Goal: Task Accomplishment & Management: Manage account settings

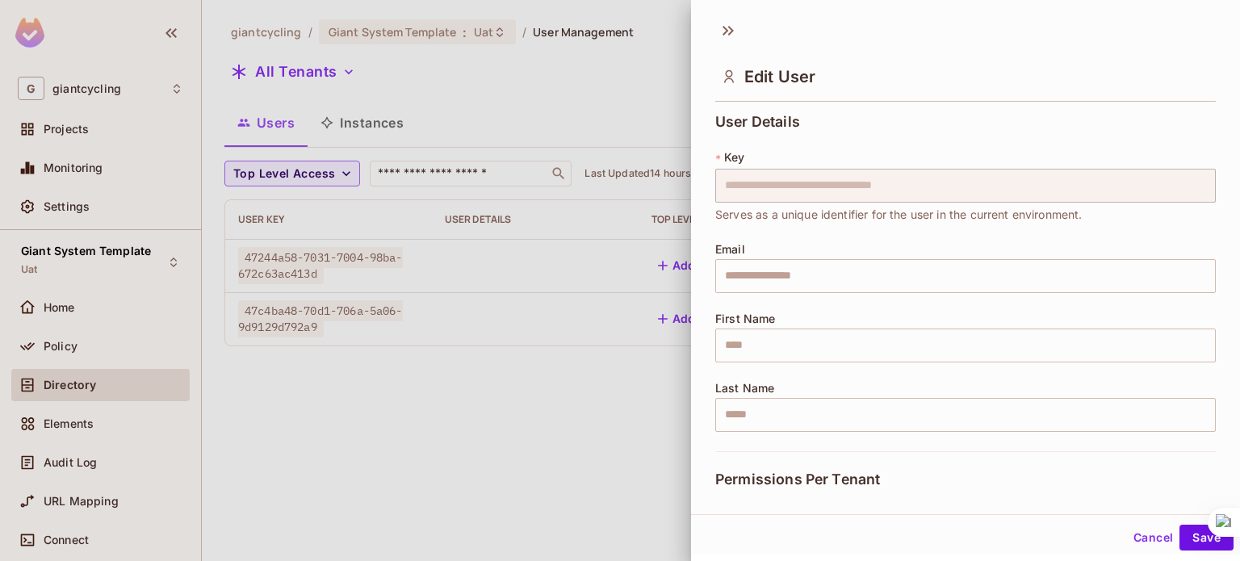
scroll to position [201, 0]
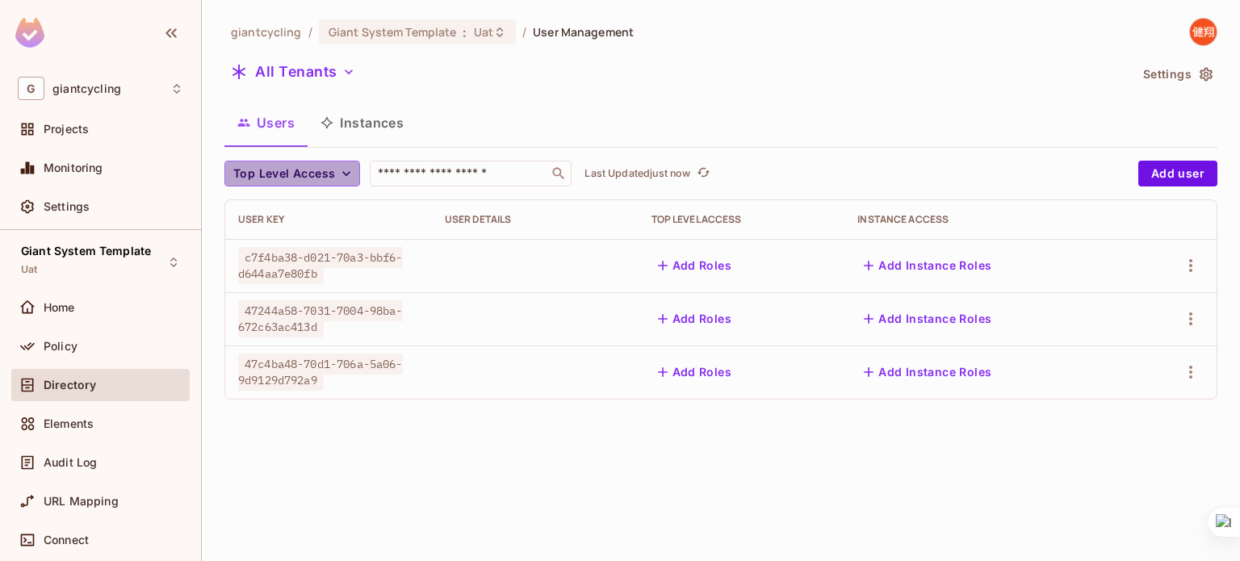
click at [323, 182] on span "Top Level Access" at bounding box center [284, 174] width 102 height 20
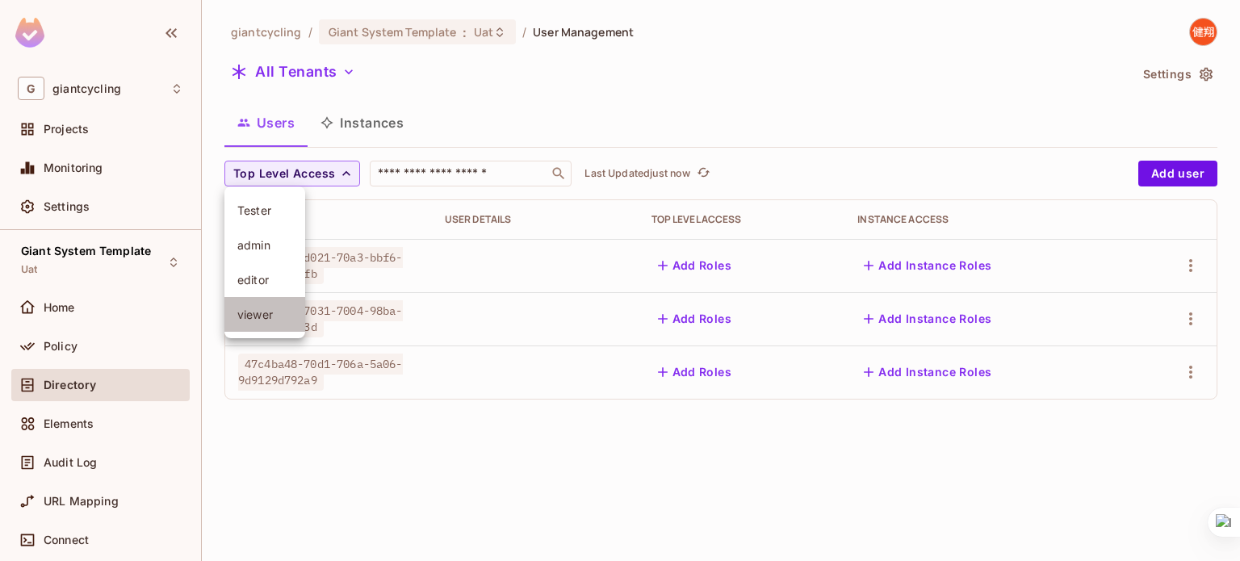
click at [288, 303] on li "viewer" at bounding box center [264, 314] width 81 height 35
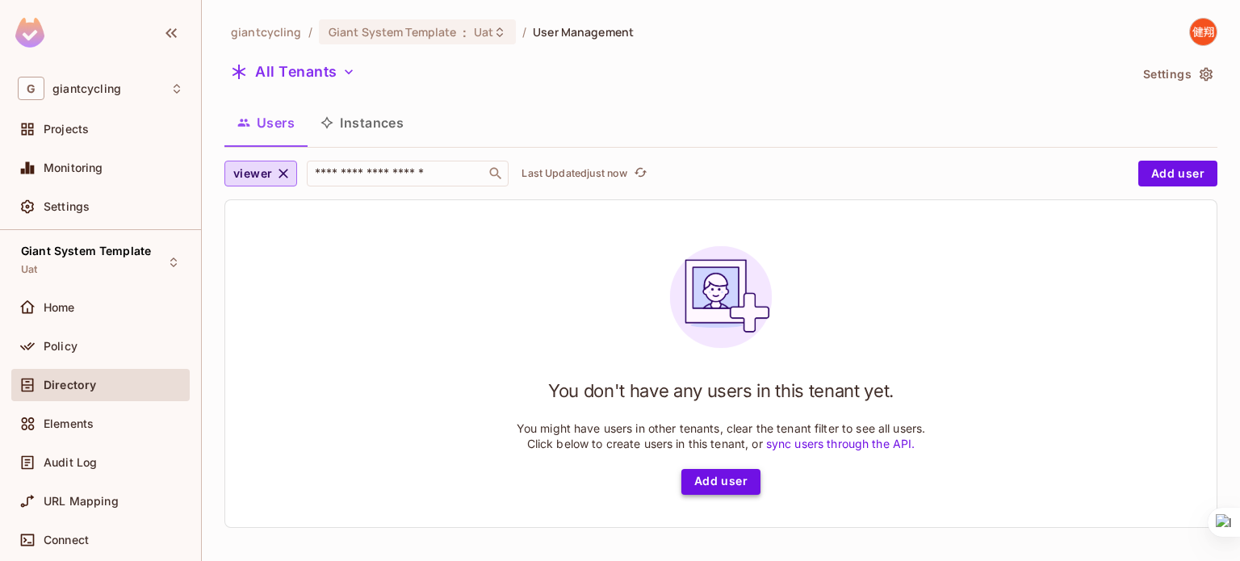
click at [727, 489] on button "Add user" at bounding box center [720, 482] width 79 height 26
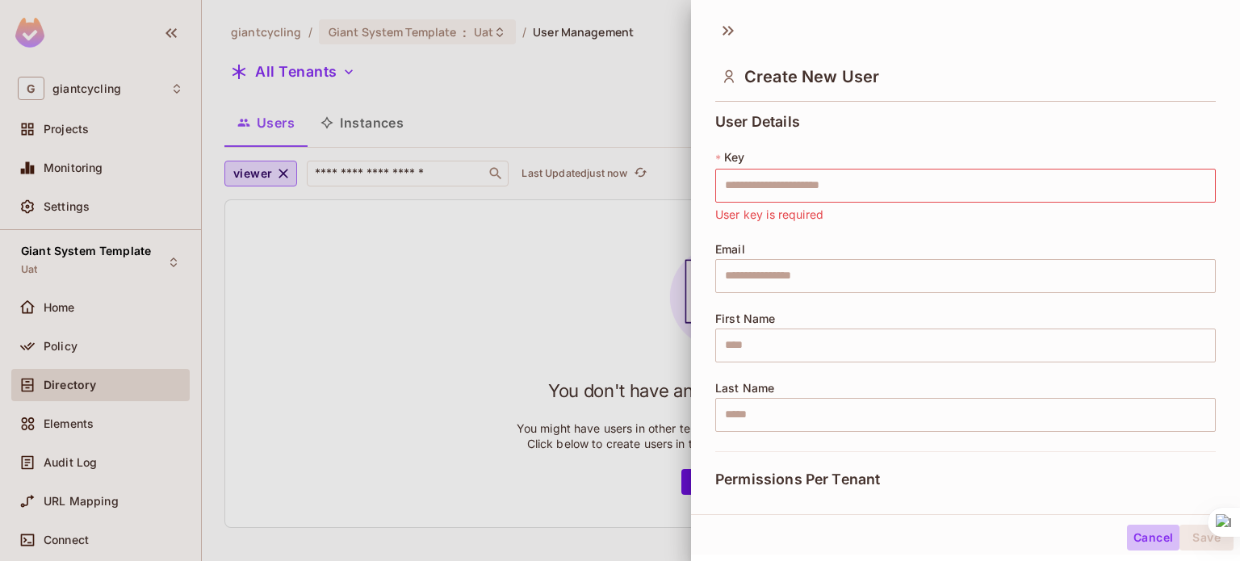
click at [1146, 548] on button "Cancel" at bounding box center [1153, 538] width 52 height 26
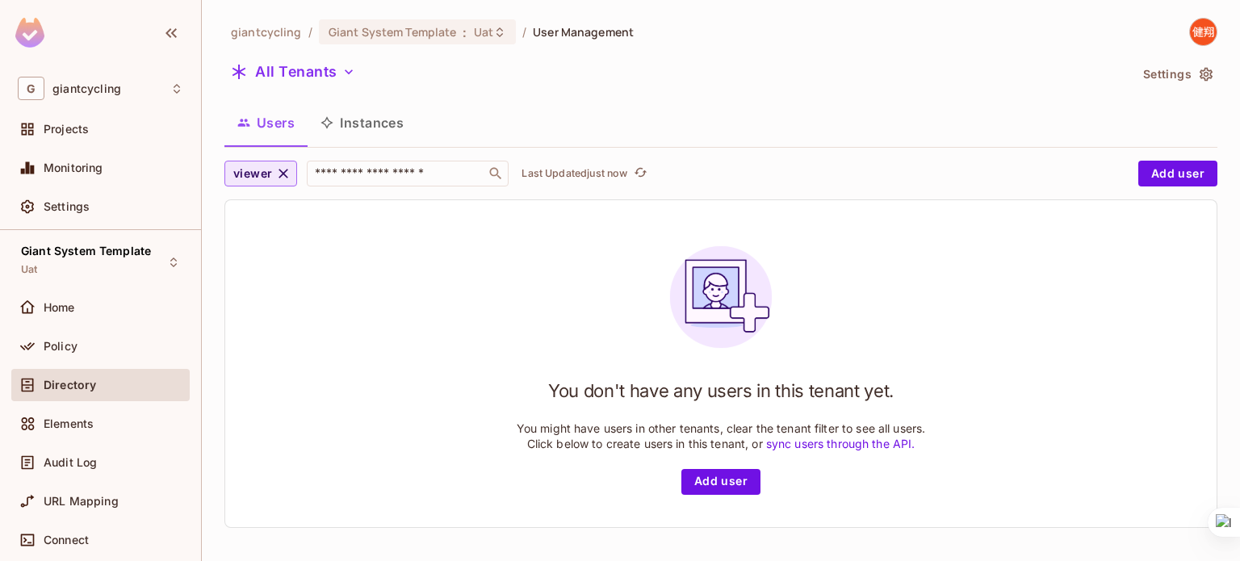
click at [279, 174] on icon "button" at bounding box center [283, 174] width 16 height 16
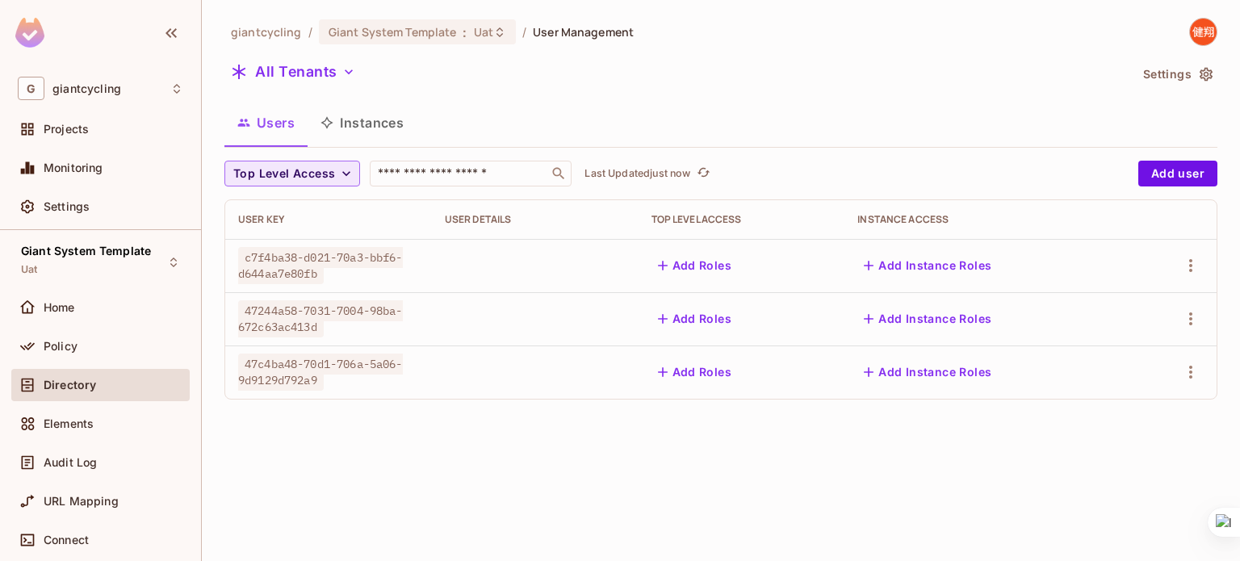
click at [303, 364] on span "47c4ba48-70d1-706a-5a06-9d9129d792a9" at bounding box center [320, 372] width 165 height 37
click at [714, 375] on button "Add Roles" at bounding box center [695, 372] width 87 height 26
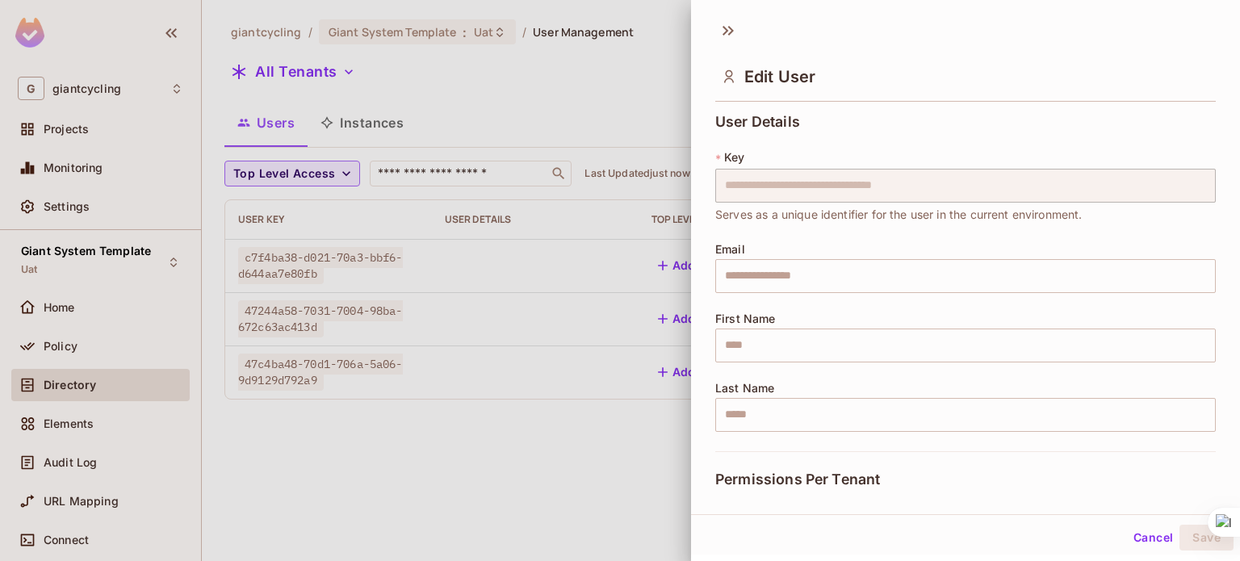
scroll to position [201, 0]
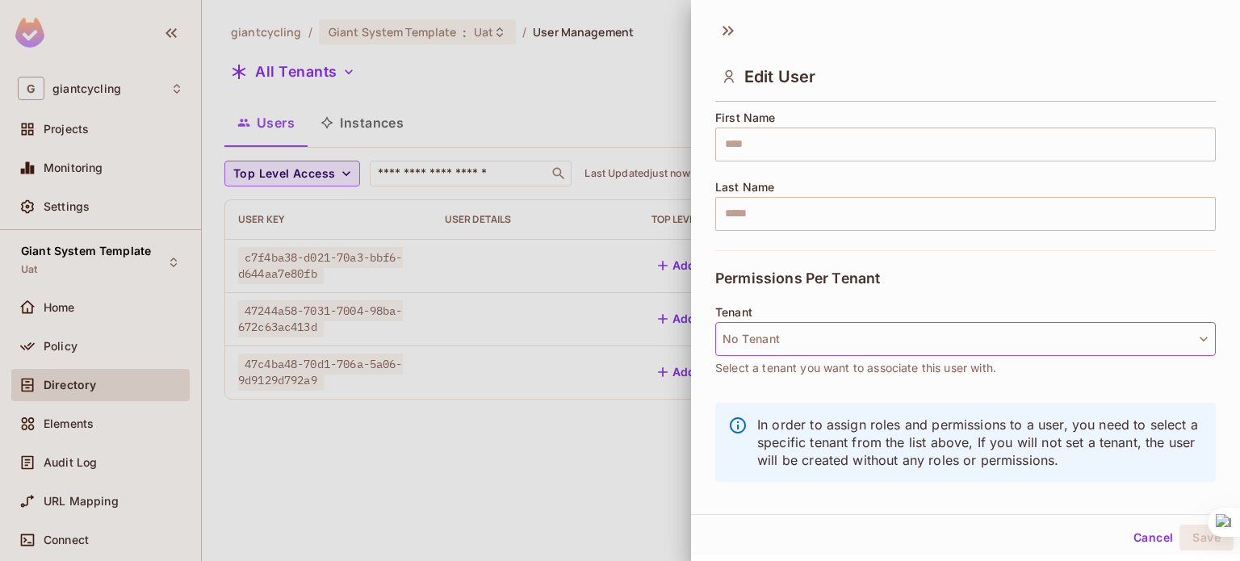
click at [1012, 347] on button "No Tenant" at bounding box center [965, 339] width 501 height 34
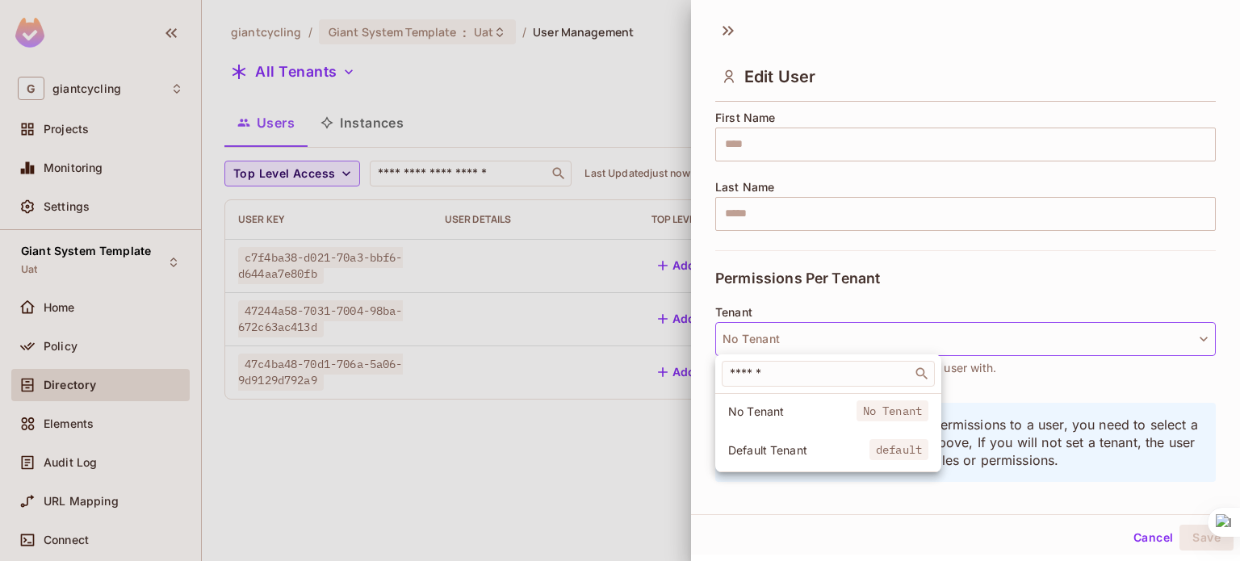
click at [841, 453] on span "Default Tenant" at bounding box center [798, 449] width 141 height 15
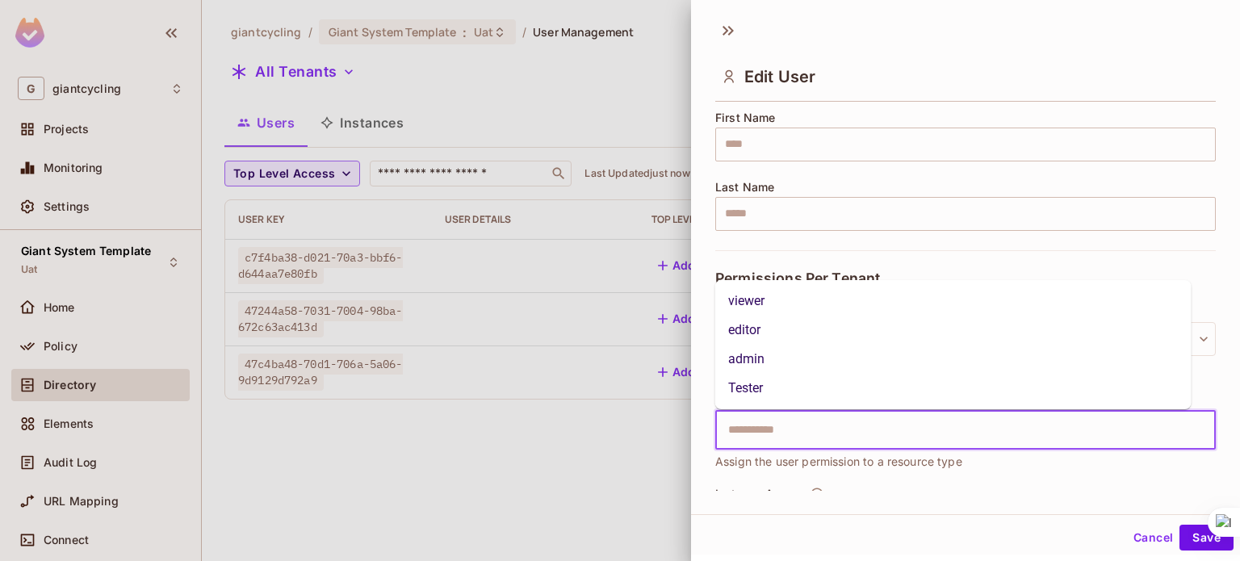
click at [841, 438] on input "text" at bounding box center [952, 430] width 466 height 32
click at [780, 305] on li "viewer" at bounding box center [953, 301] width 476 height 29
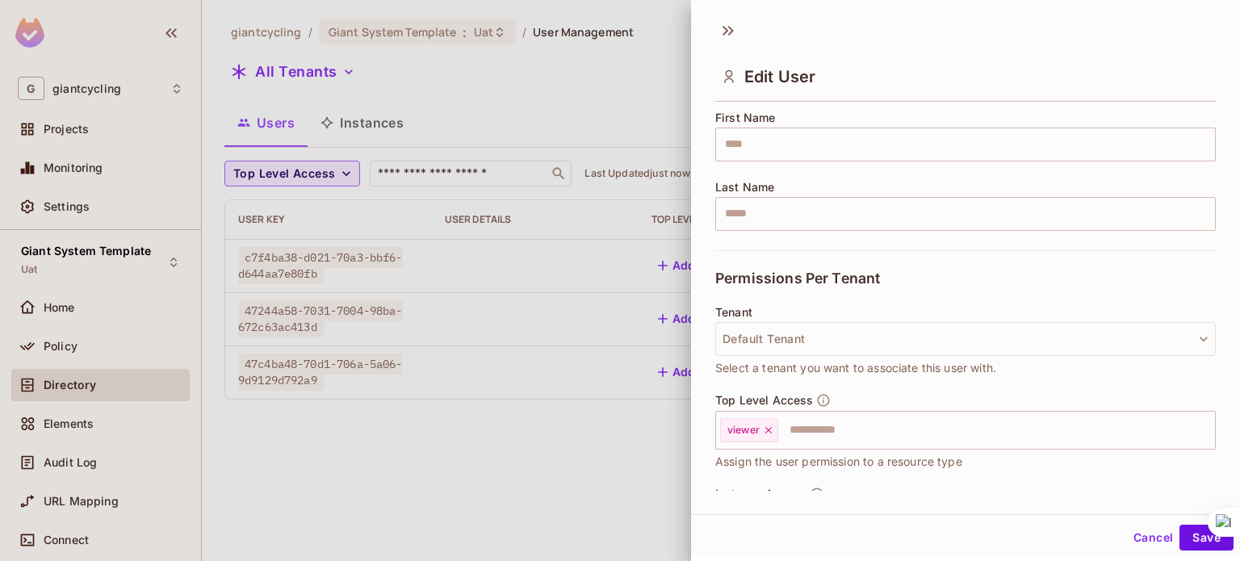
scroll to position [297, 0]
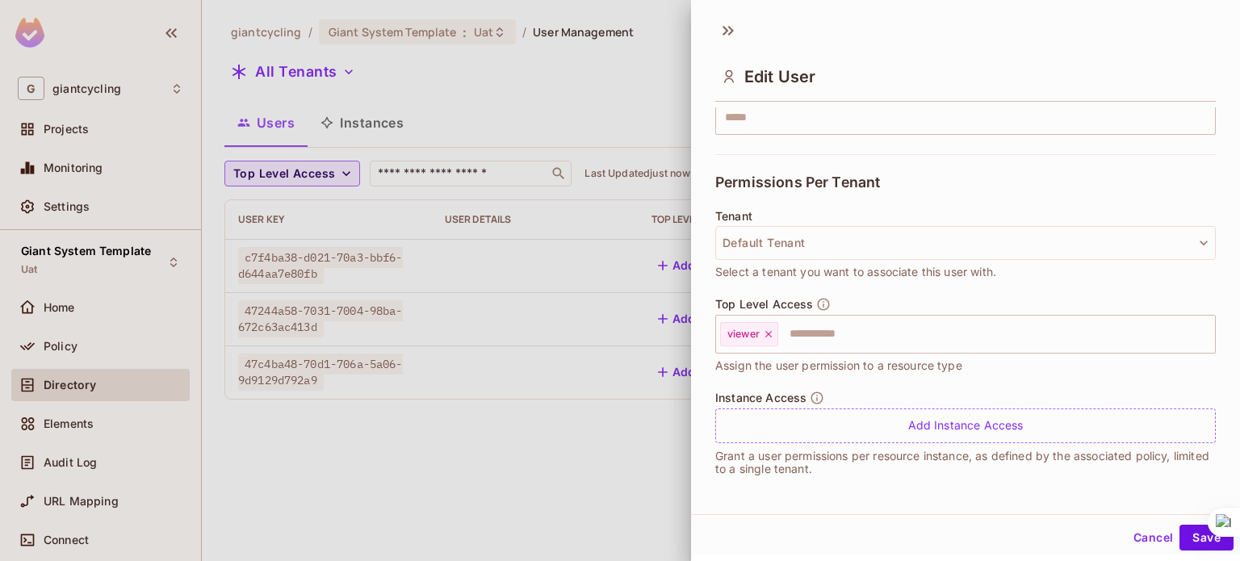
click at [1127, 541] on button "Cancel" at bounding box center [1153, 538] width 52 height 26
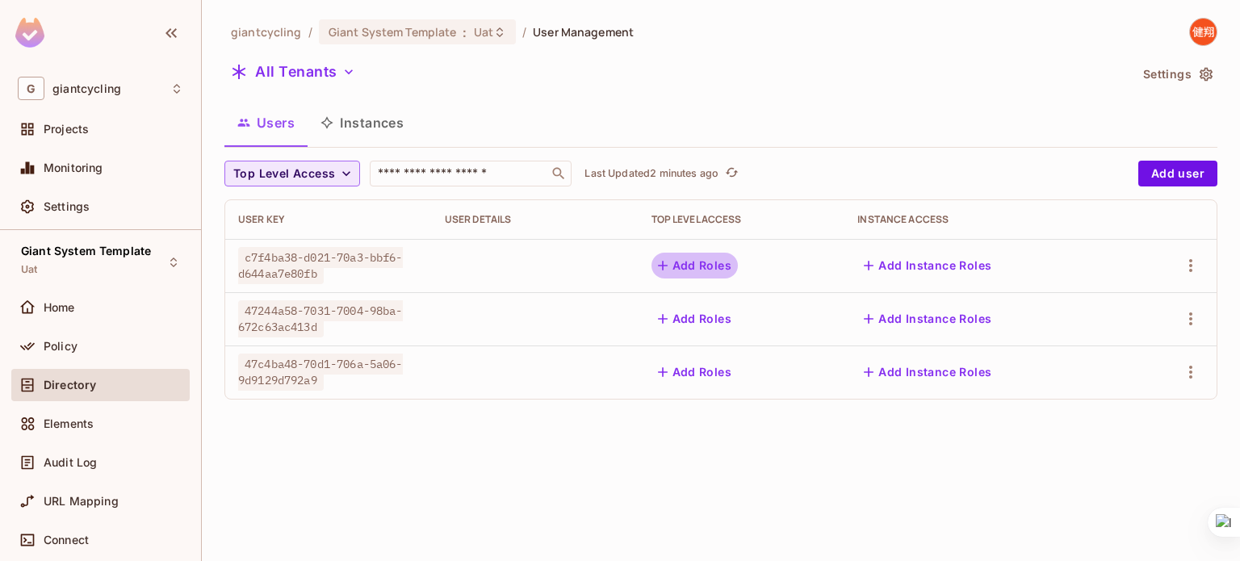
click at [668, 264] on icon "button" at bounding box center [663, 266] width 16 height 16
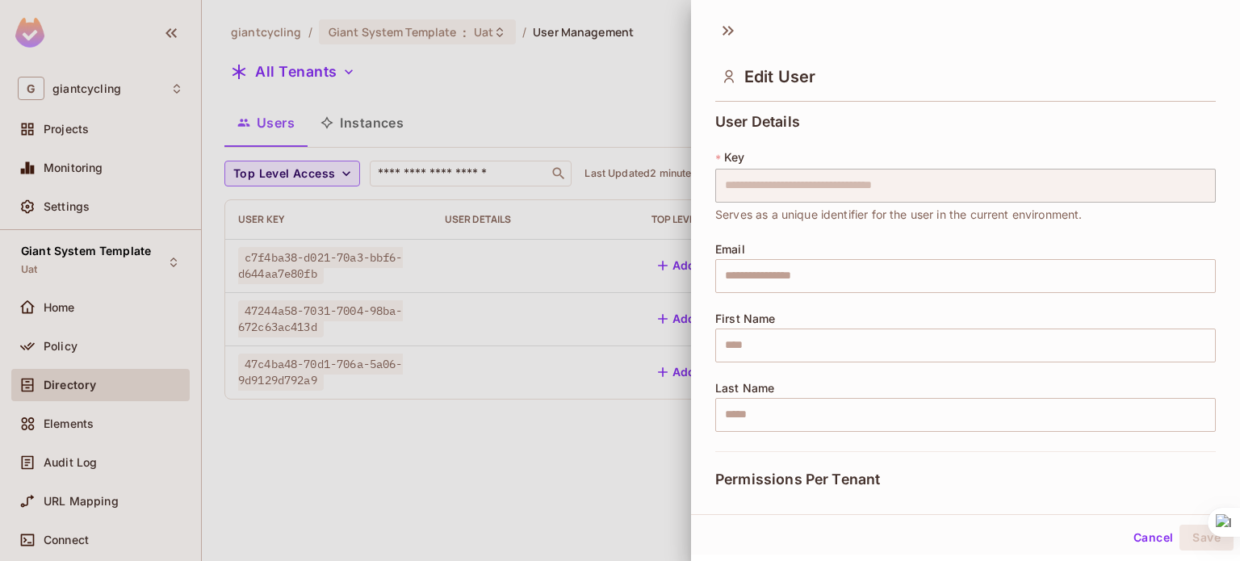
scroll to position [201, 0]
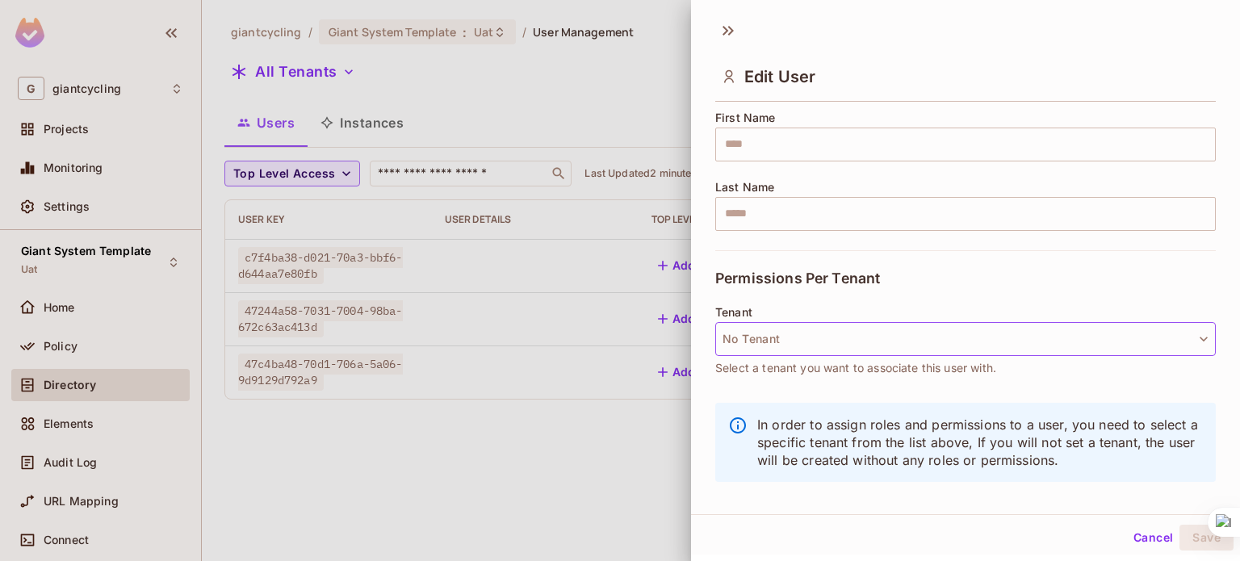
click at [843, 322] on button "No Tenant" at bounding box center [965, 339] width 501 height 34
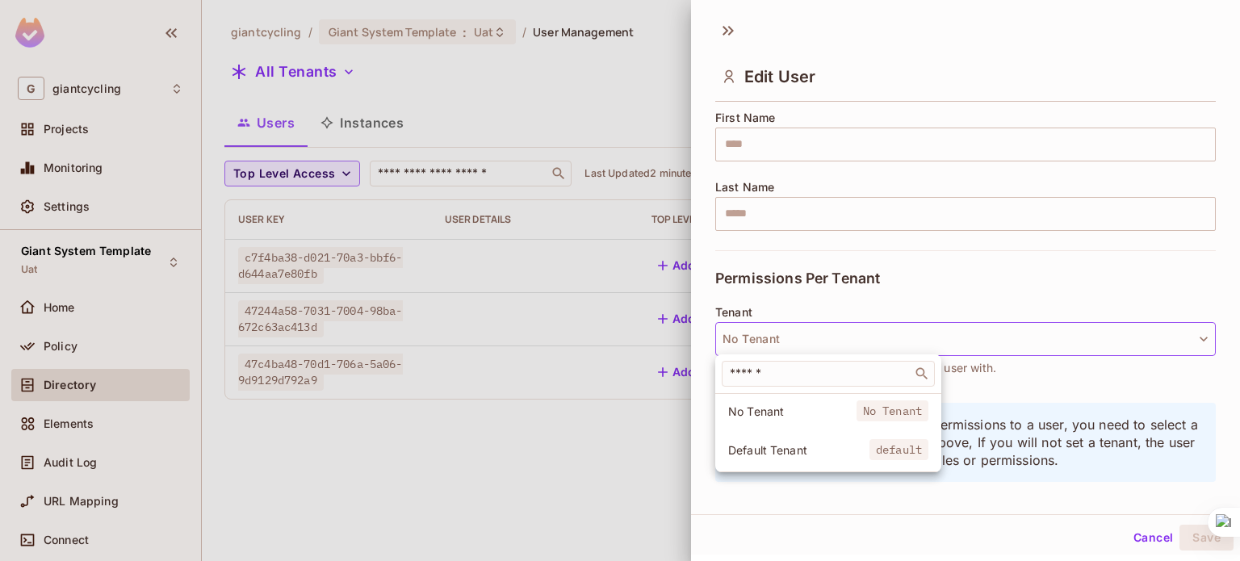
click at [769, 441] on li "Default Tenant default" at bounding box center [828, 450] width 226 height 35
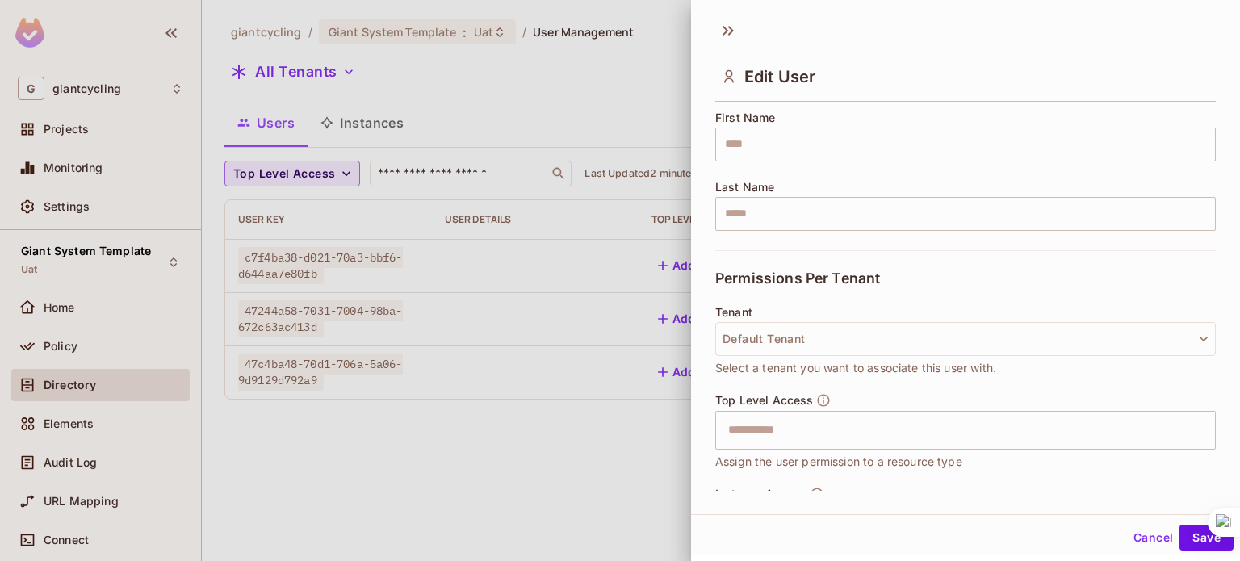
click at [846, 411] on div "​" at bounding box center [965, 430] width 501 height 39
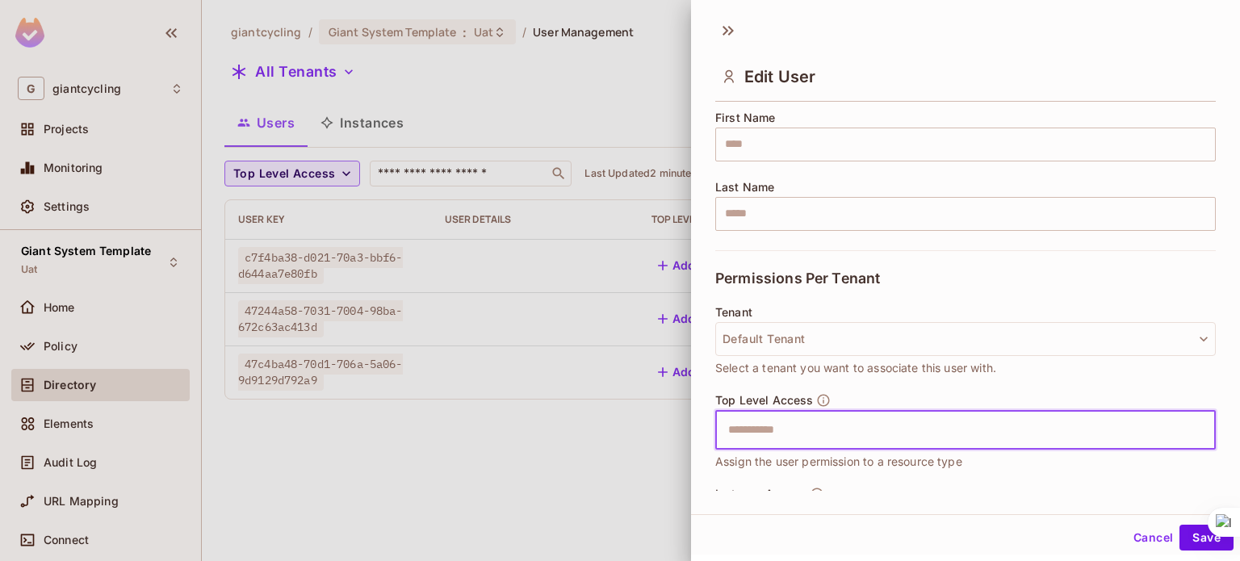
click at [814, 427] on input "text" at bounding box center [952, 430] width 466 height 32
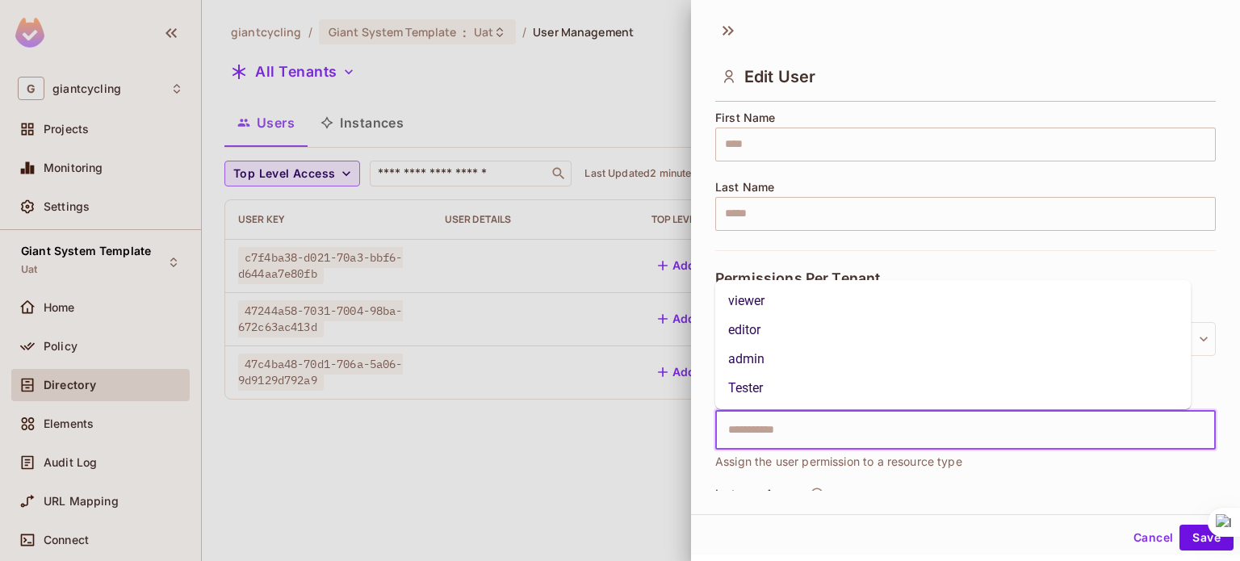
click at [752, 310] on li "viewer" at bounding box center [953, 301] width 476 height 29
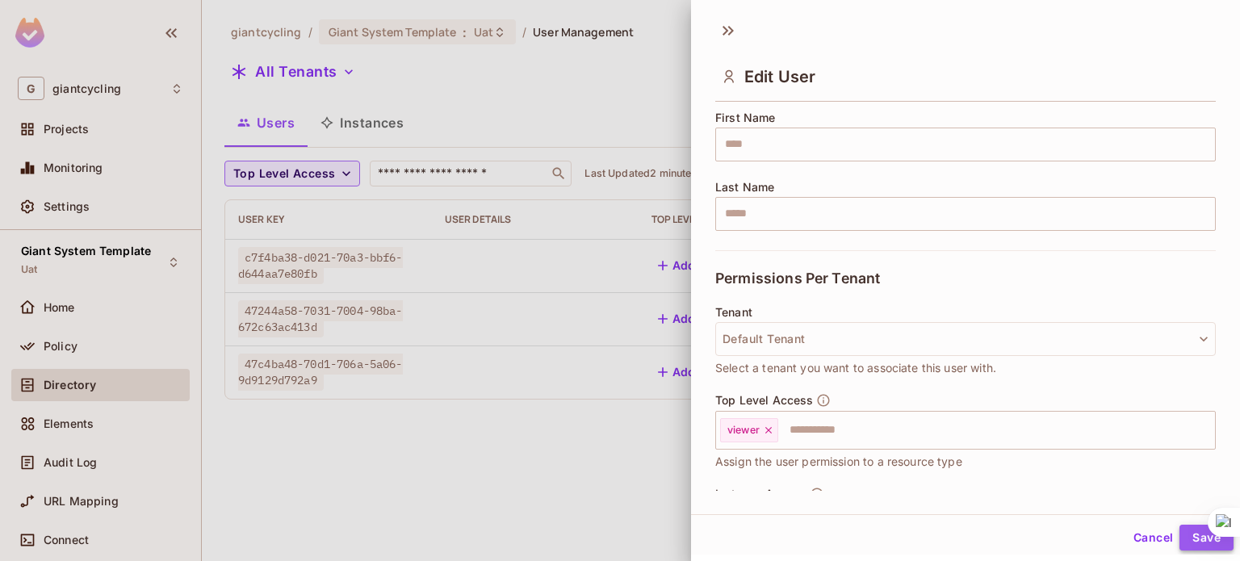
click at [1188, 534] on button "Save" at bounding box center [1207, 538] width 54 height 26
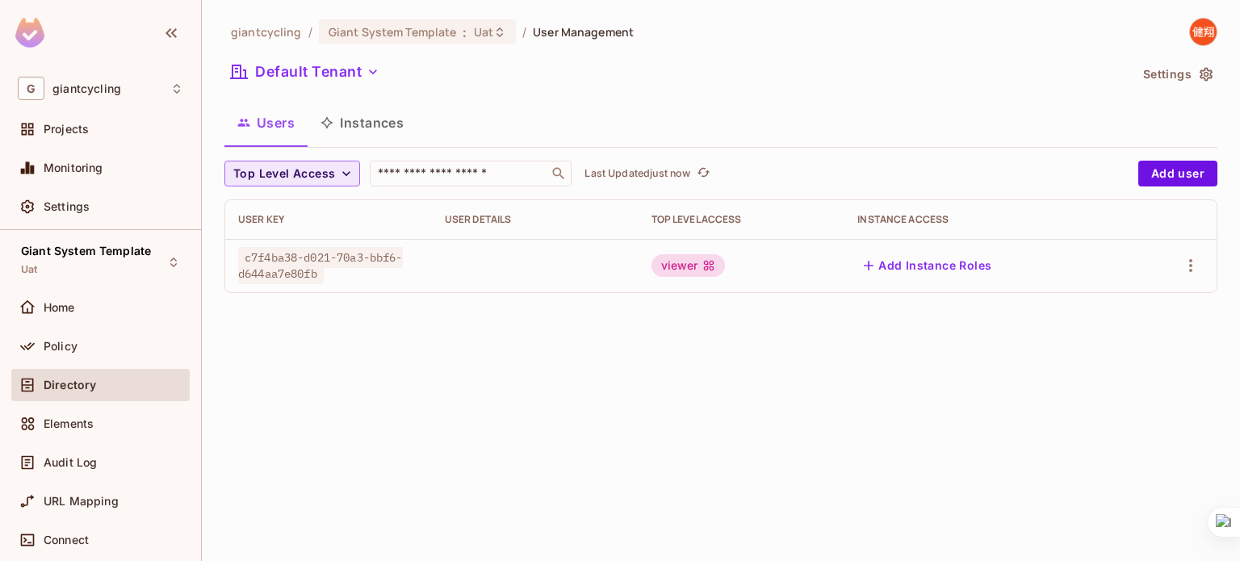
click at [694, 267] on div "viewer" at bounding box center [689, 265] width 74 height 23
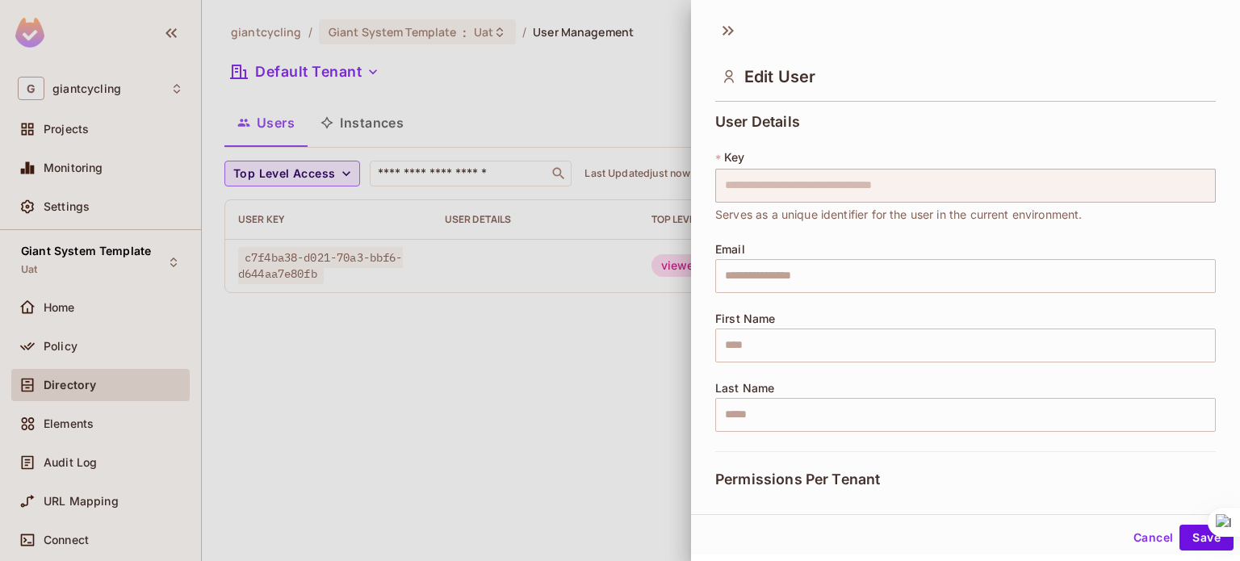
click at [604, 314] on div at bounding box center [620, 280] width 1240 height 561
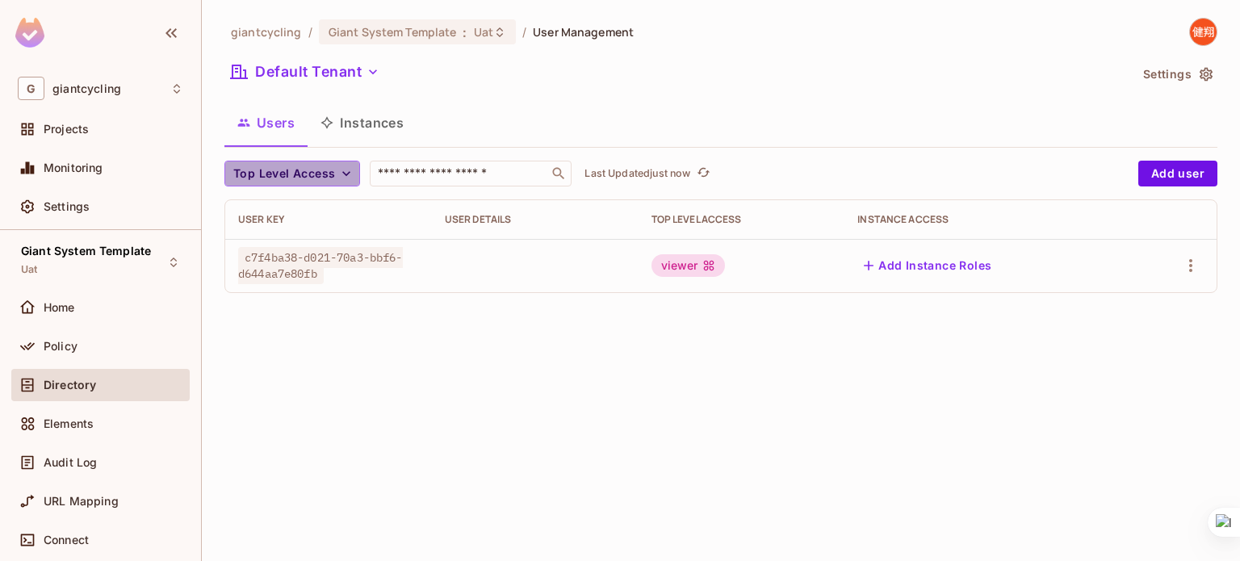
click at [333, 175] on span "Top Level Access" at bounding box center [284, 174] width 102 height 20
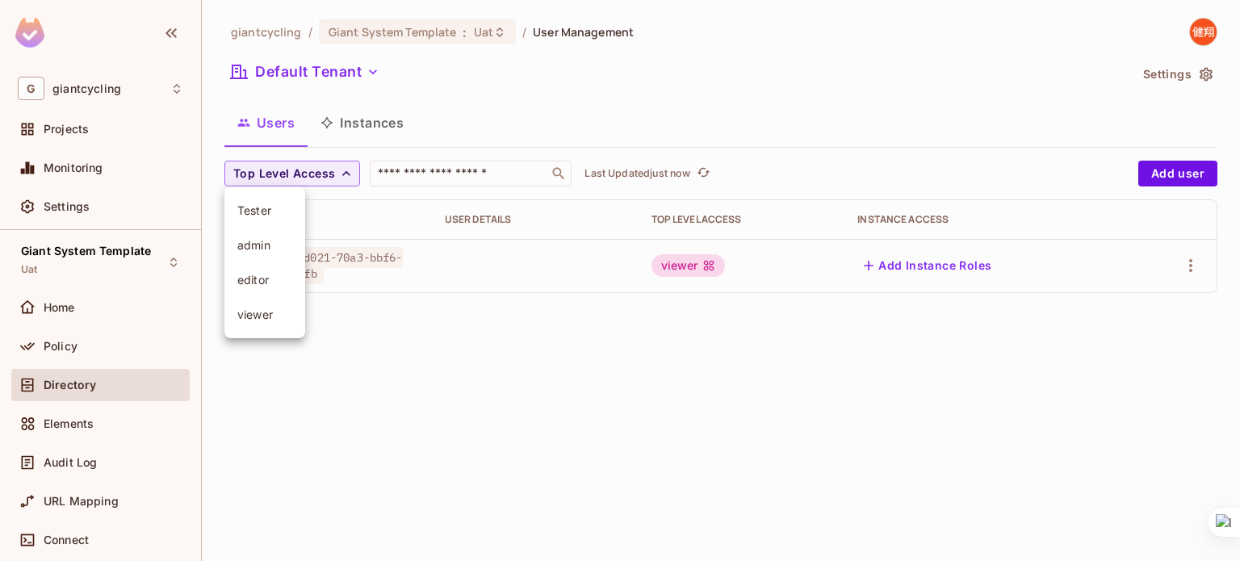
click at [291, 74] on div at bounding box center [620, 280] width 1240 height 561
click at [291, 74] on button "Default Tenant" at bounding box center [304, 72] width 161 height 26
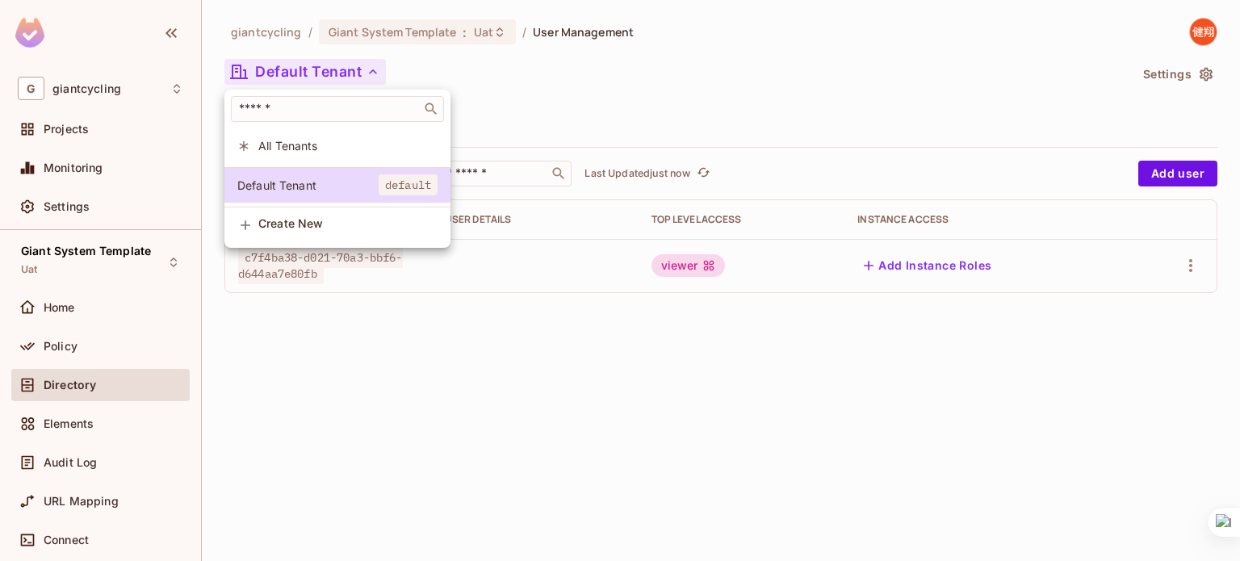
click at [270, 145] on span "All Tenants" at bounding box center [347, 145] width 179 height 15
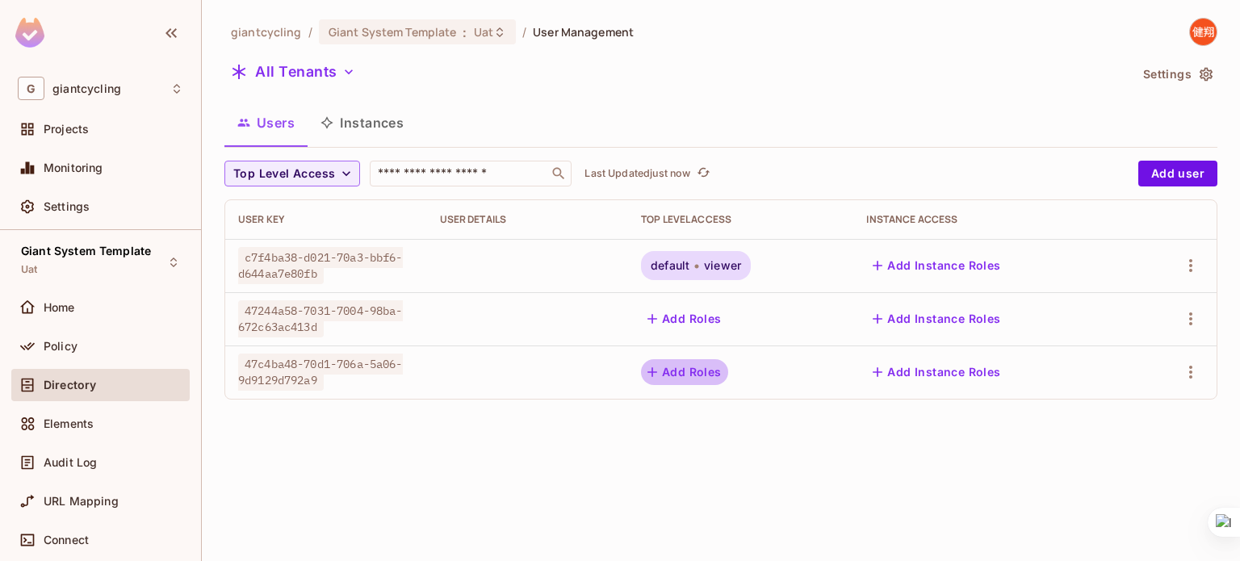
click at [678, 377] on button "Add Roles" at bounding box center [684, 372] width 87 height 26
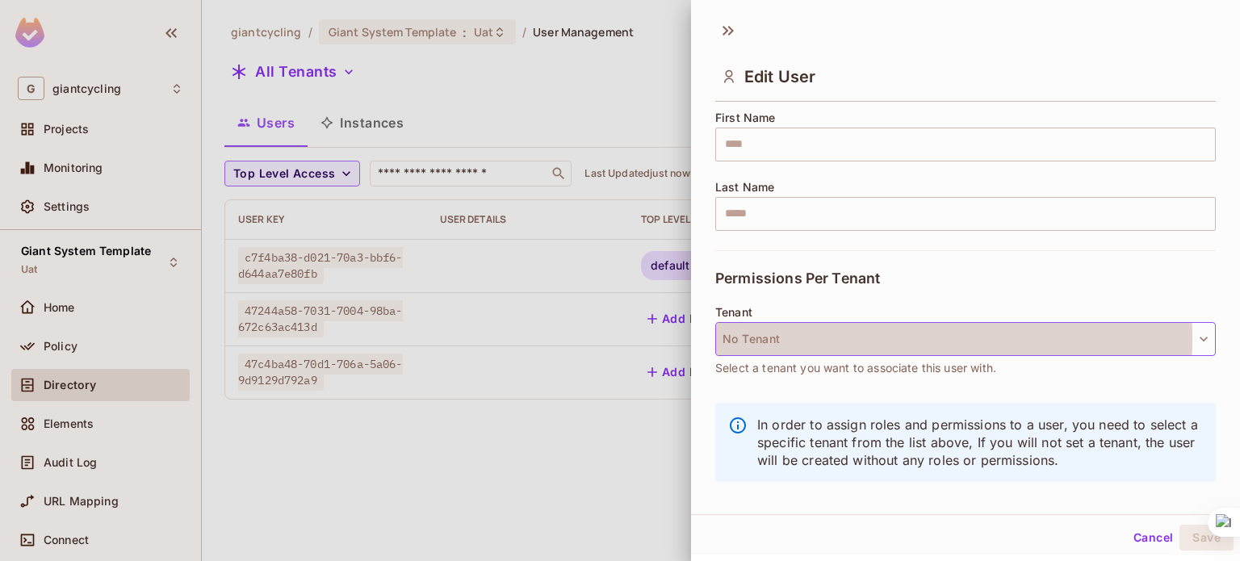
click at [829, 337] on button "No Tenant" at bounding box center [965, 339] width 501 height 34
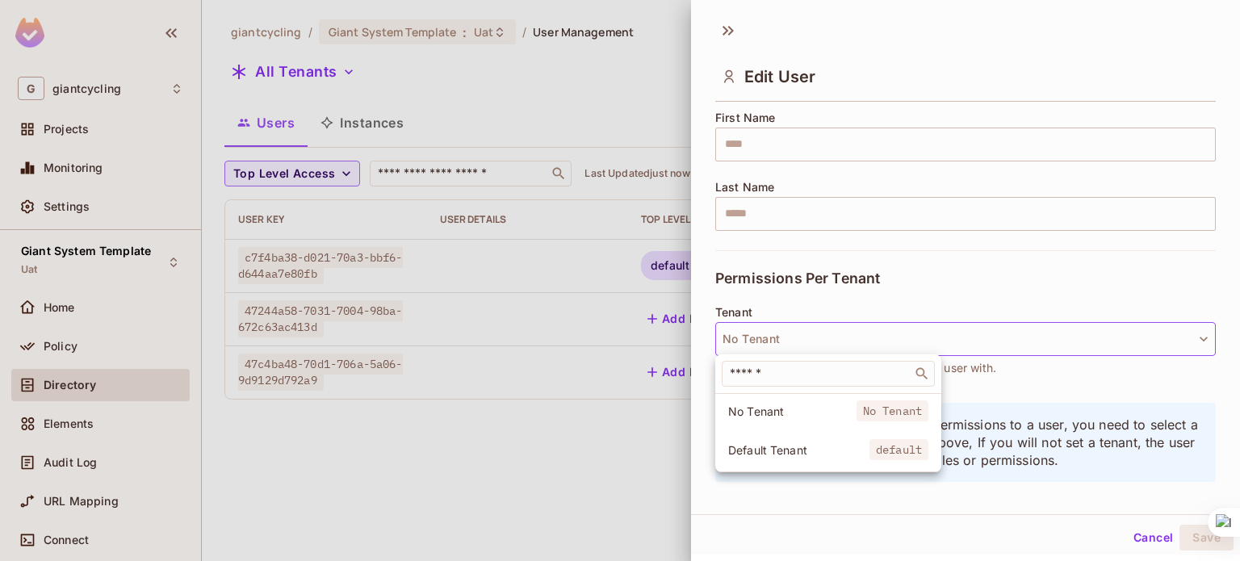
click at [765, 442] on span "Default Tenant" at bounding box center [798, 449] width 141 height 15
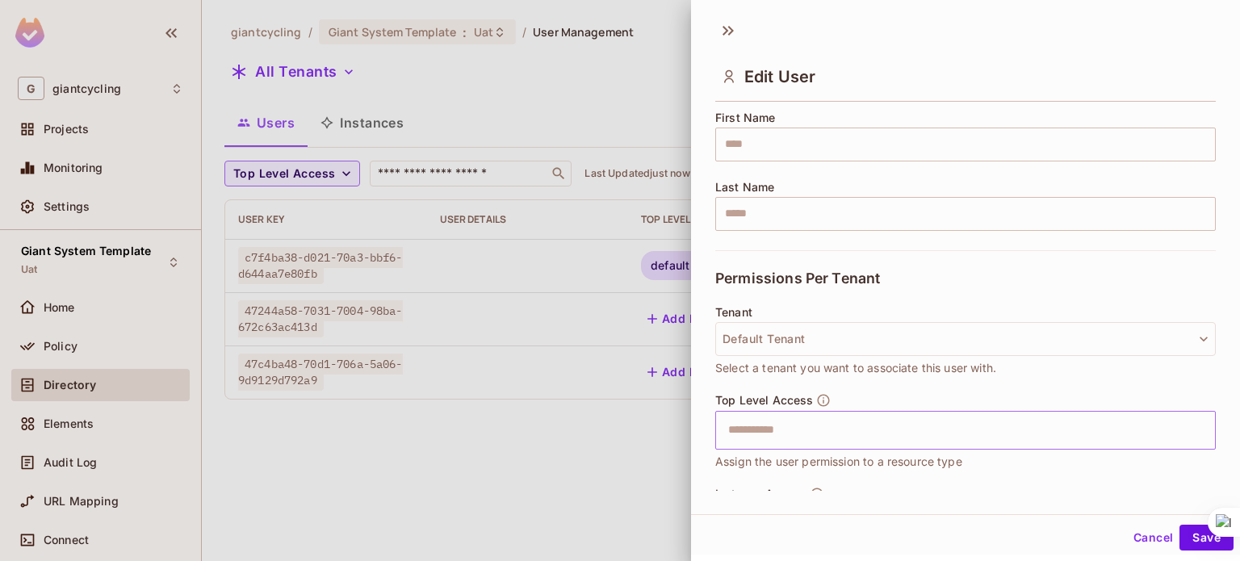
click at [775, 439] on input "text" at bounding box center [952, 430] width 466 height 32
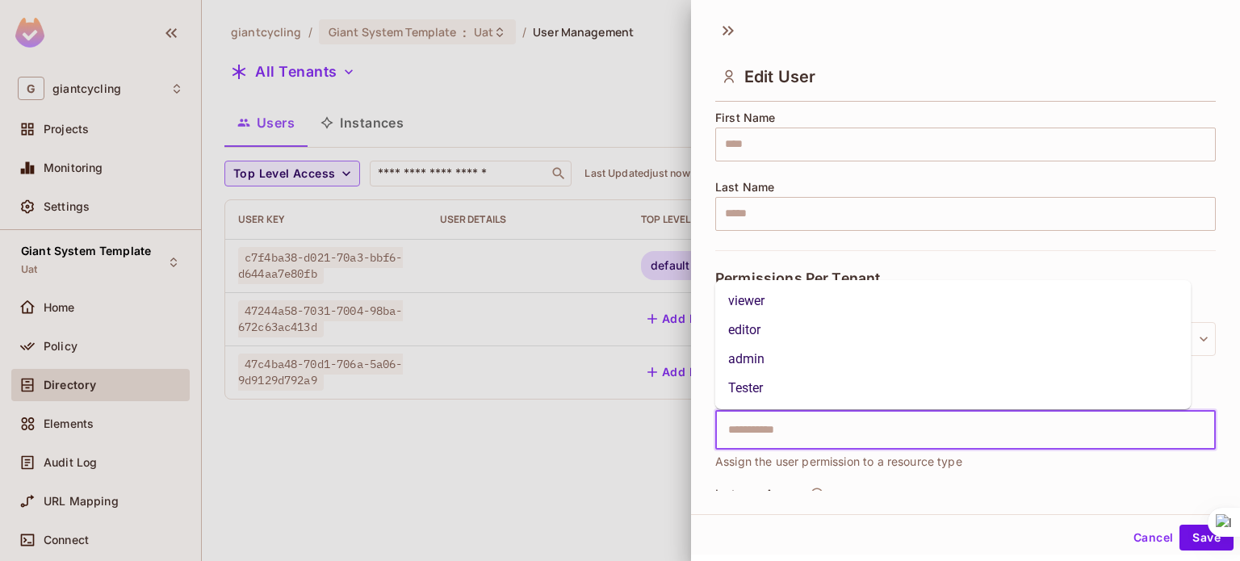
click at [766, 303] on li "viewer" at bounding box center [953, 301] width 476 height 29
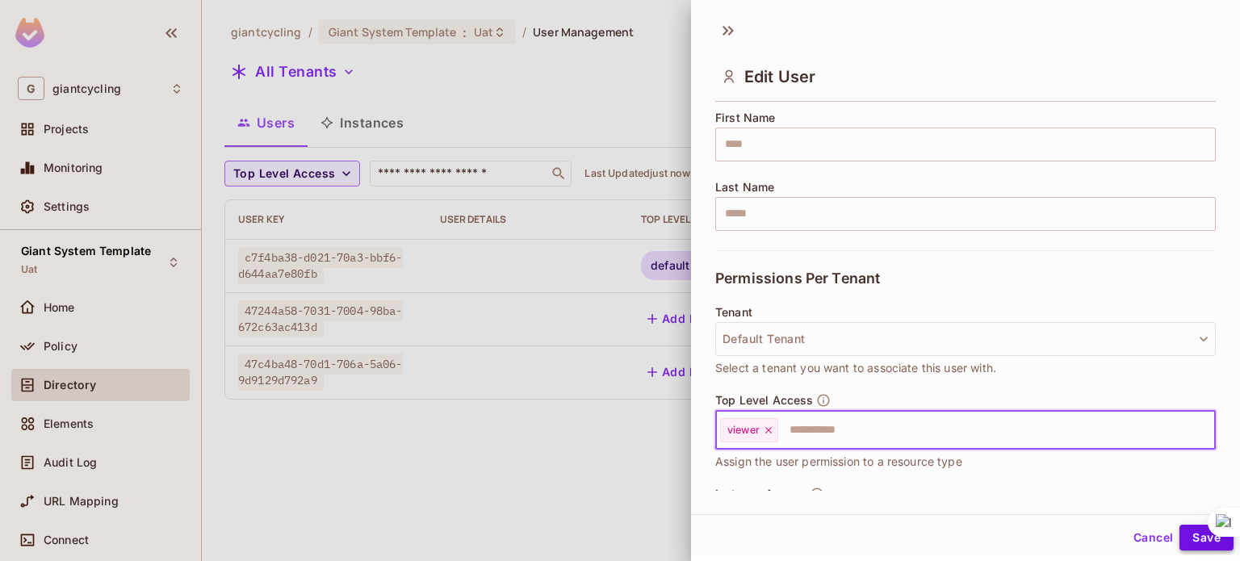
click at [1192, 539] on button "Save" at bounding box center [1207, 538] width 54 height 26
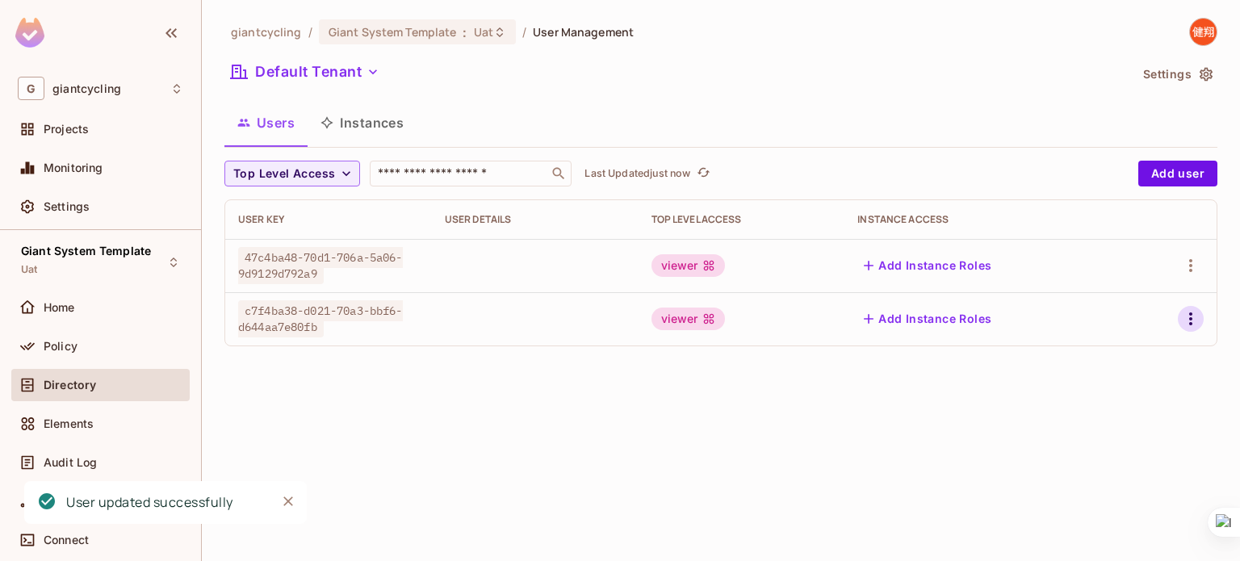
click at [1182, 313] on icon "button" at bounding box center [1190, 318] width 19 height 19
click at [1138, 355] on li "Edit" at bounding box center [1121, 356] width 143 height 36
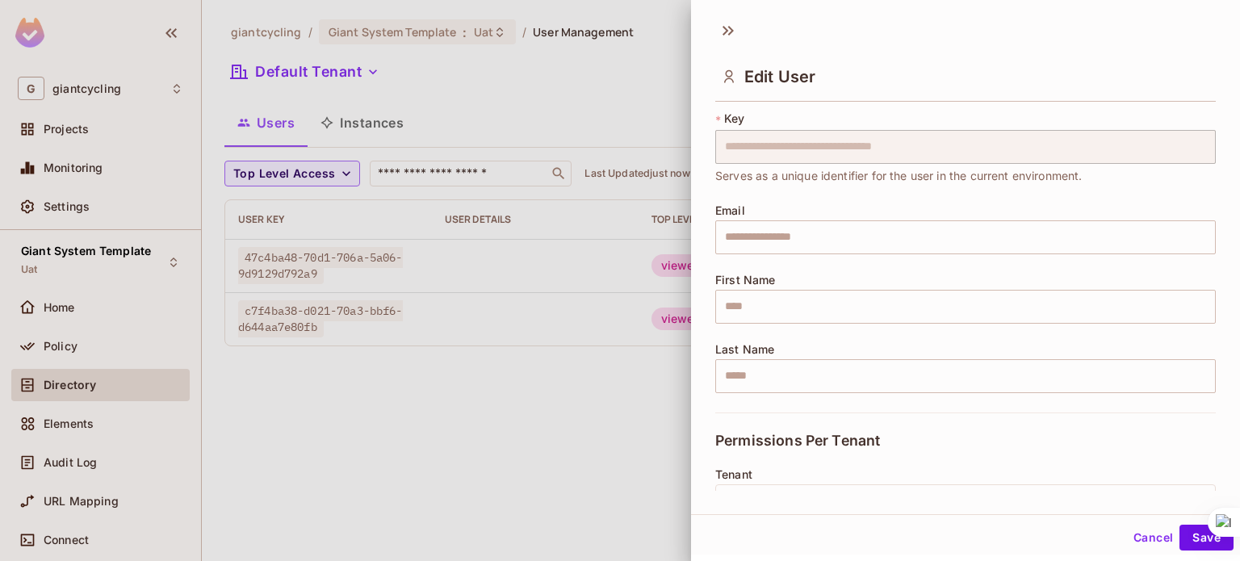
scroll to position [297, 0]
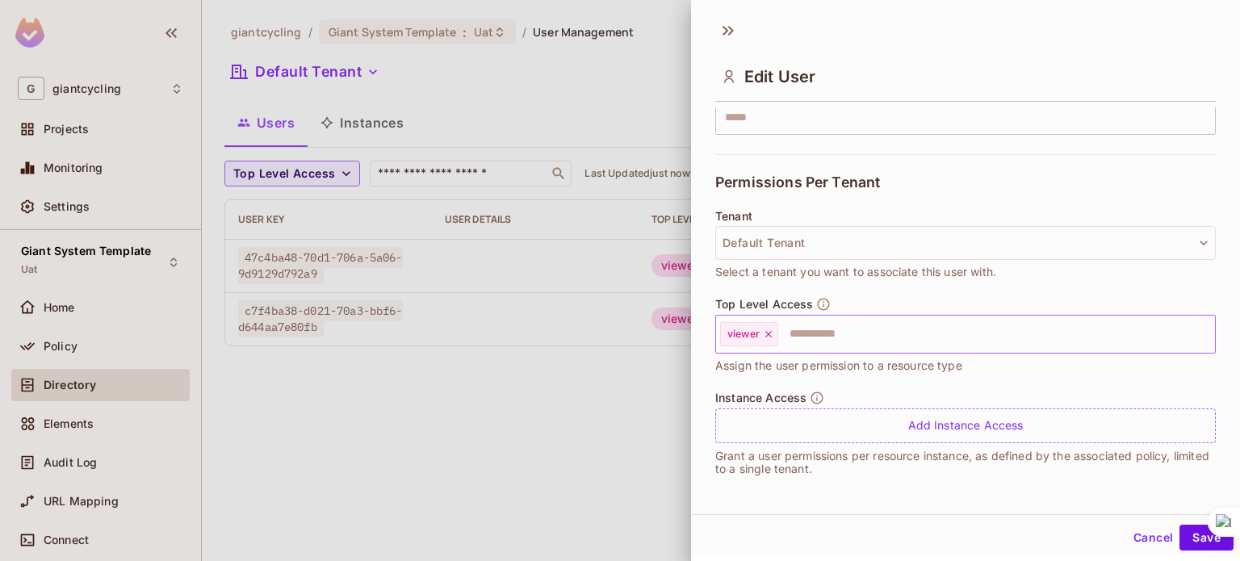
click at [769, 333] on icon at bounding box center [768, 334] width 6 height 6
click at [826, 245] on button "Default Tenant" at bounding box center [965, 243] width 501 height 34
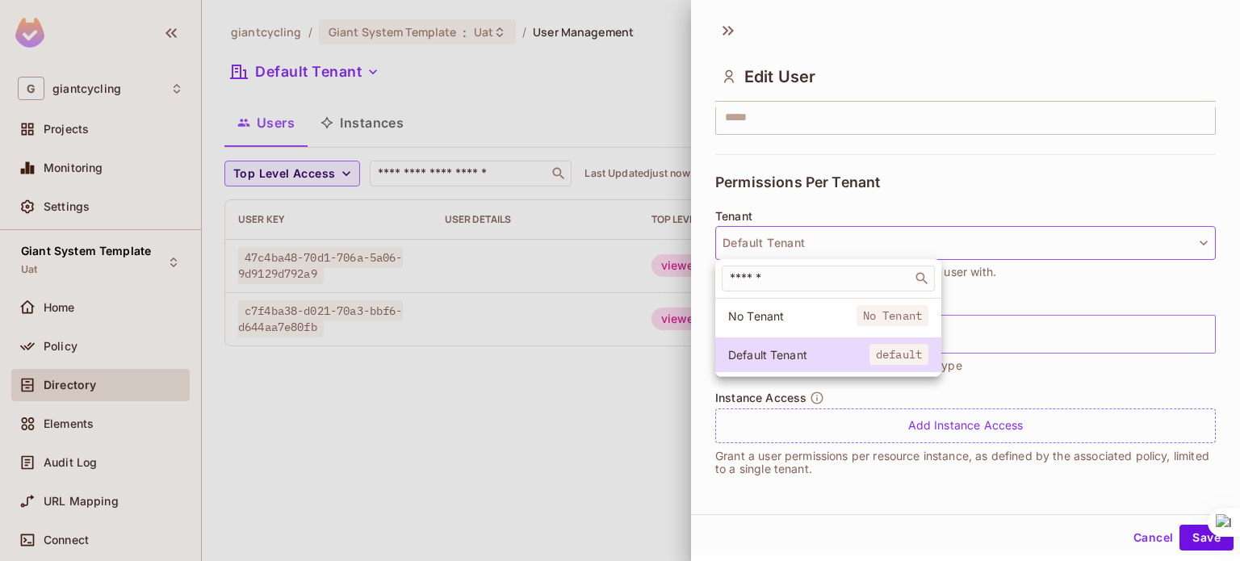
click at [798, 311] on span "No Tenant" at bounding box center [792, 315] width 128 height 15
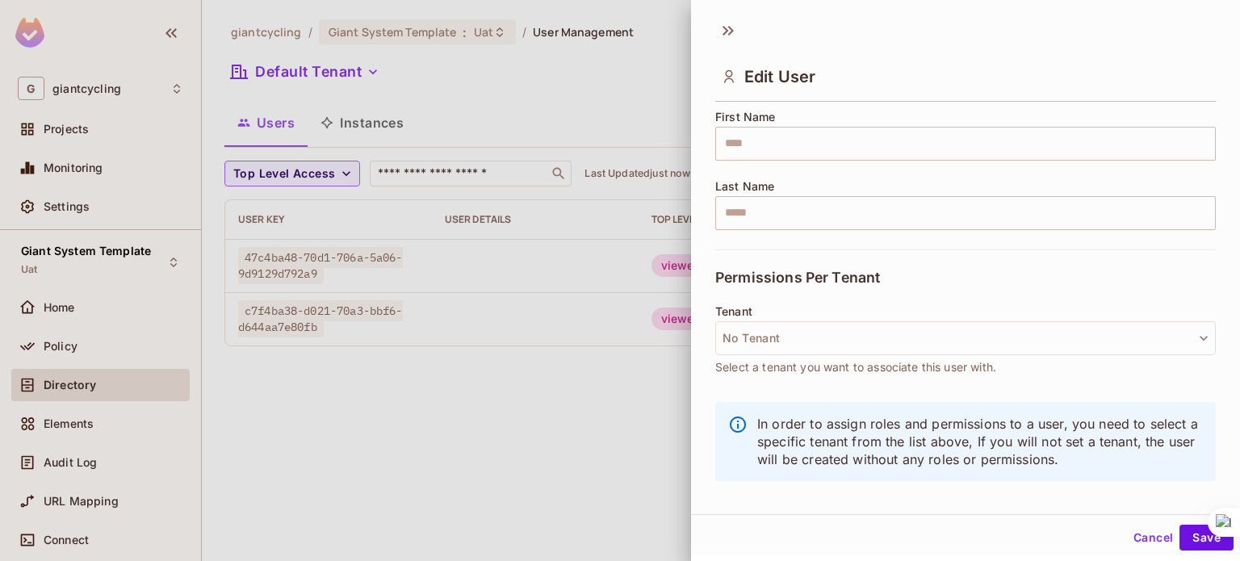
scroll to position [201, 0]
click at [1181, 532] on button "Save" at bounding box center [1207, 538] width 54 height 26
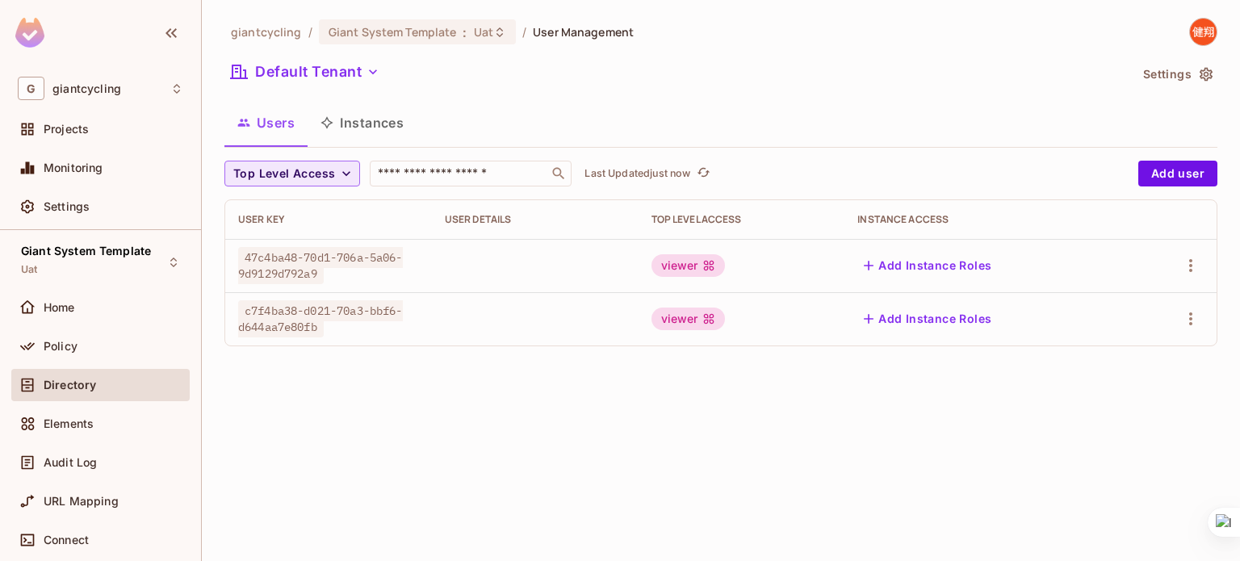
click at [329, 168] on span "Top Level Access" at bounding box center [284, 174] width 102 height 20
click at [329, 168] on div at bounding box center [620, 280] width 1240 height 561
click at [371, 33] on span "Giant System Template" at bounding box center [393, 31] width 128 height 15
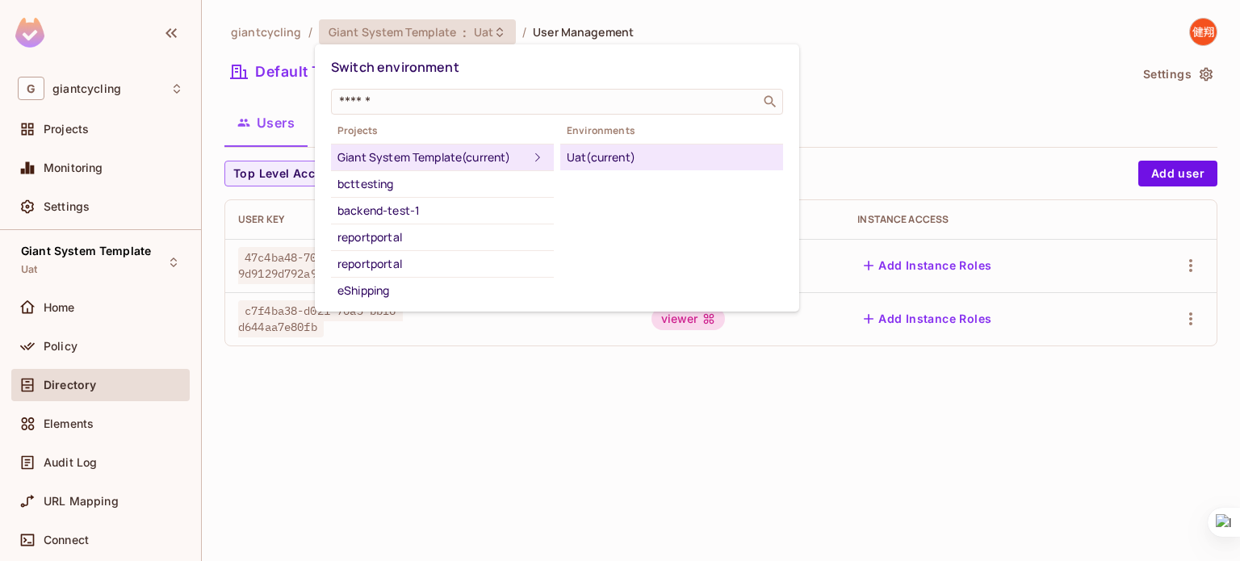
click at [407, 161] on div "Giant System Template (current)" at bounding box center [432, 157] width 191 height 19
click at [637, 152] on div "Uat (current)" at bounding box center [672, 157] width 210 height 19
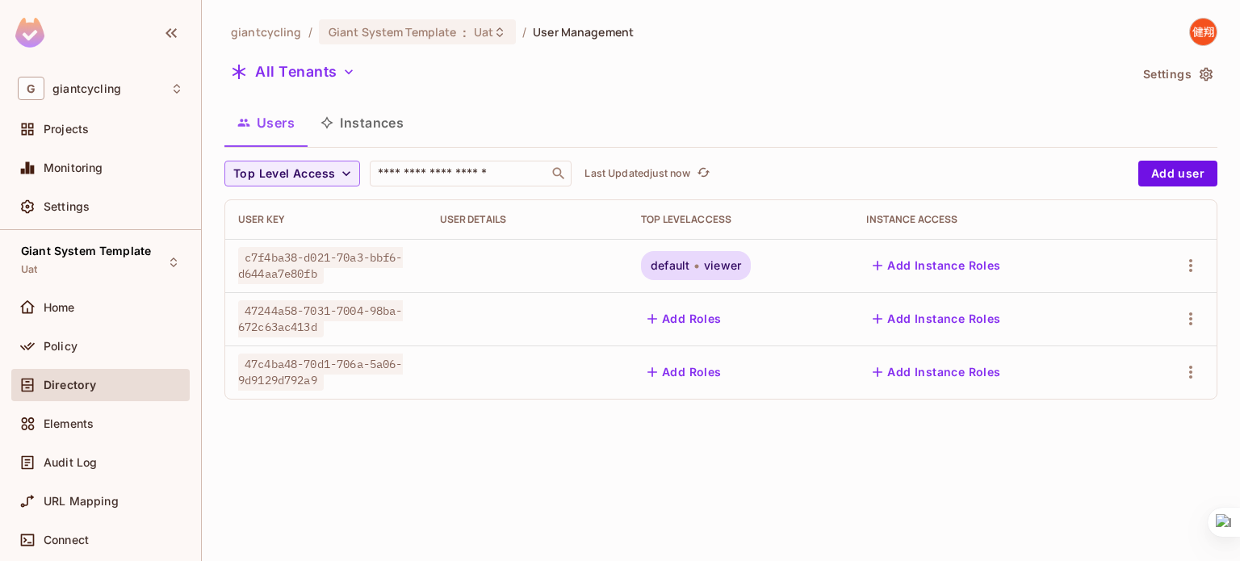
click at [683, 372] on button "Add Roles" at bounding box center [684, 372] width 87 height 26
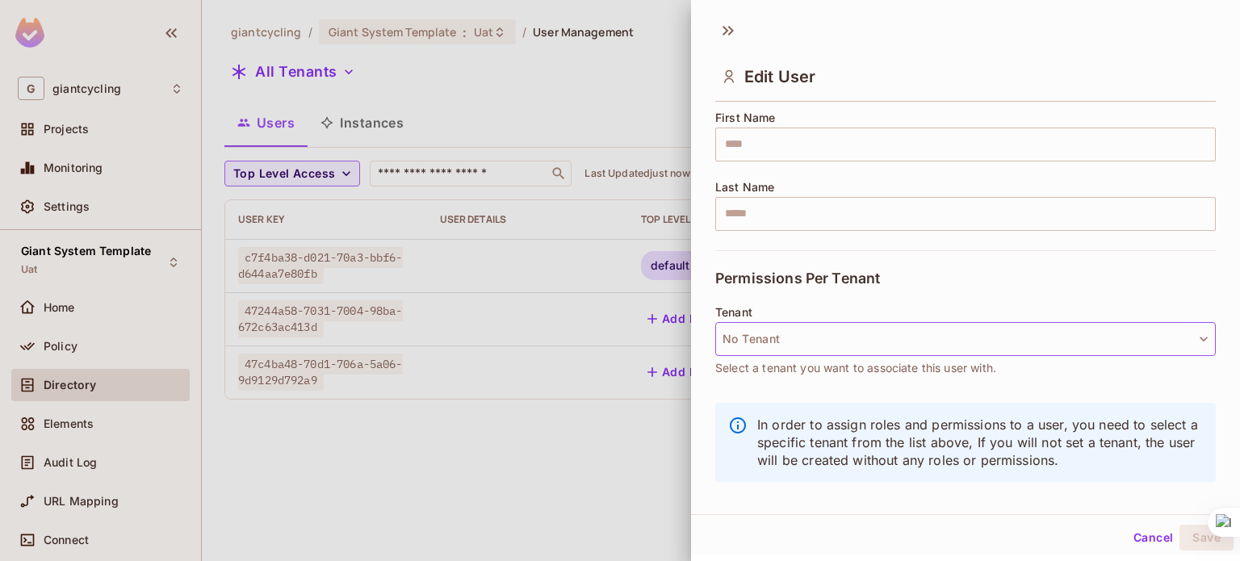
click at [898, 330] on button "No Tenant" at bounding box center [965, 339] width 501 height 34
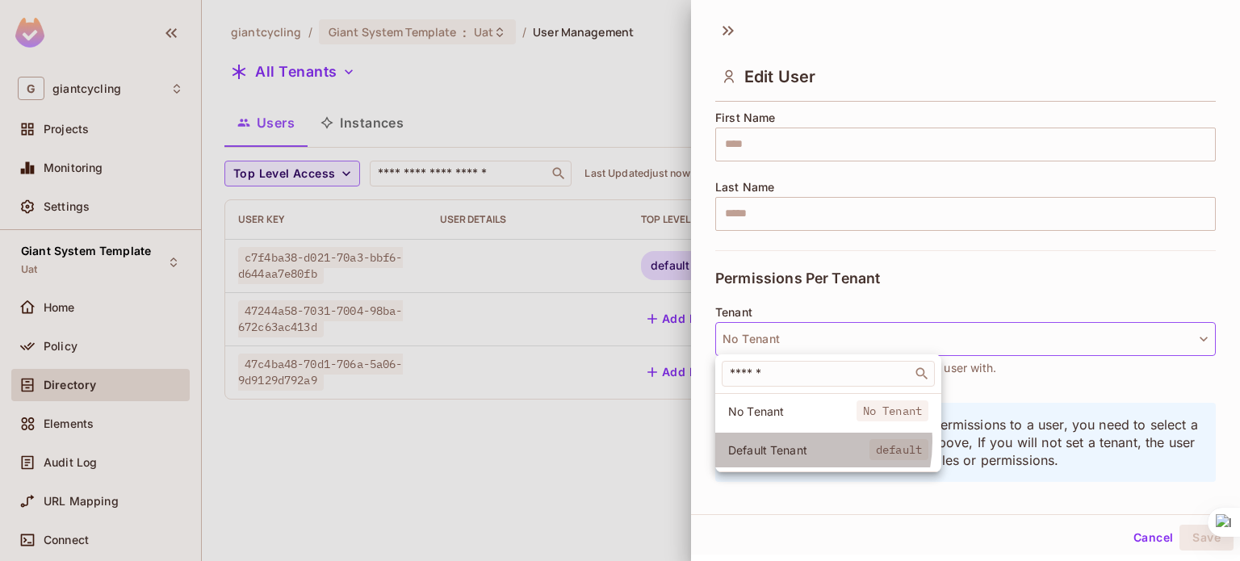
click at [783, 442] on span "Default Tenant" at bounding box center [798, 449] width 141 height 15
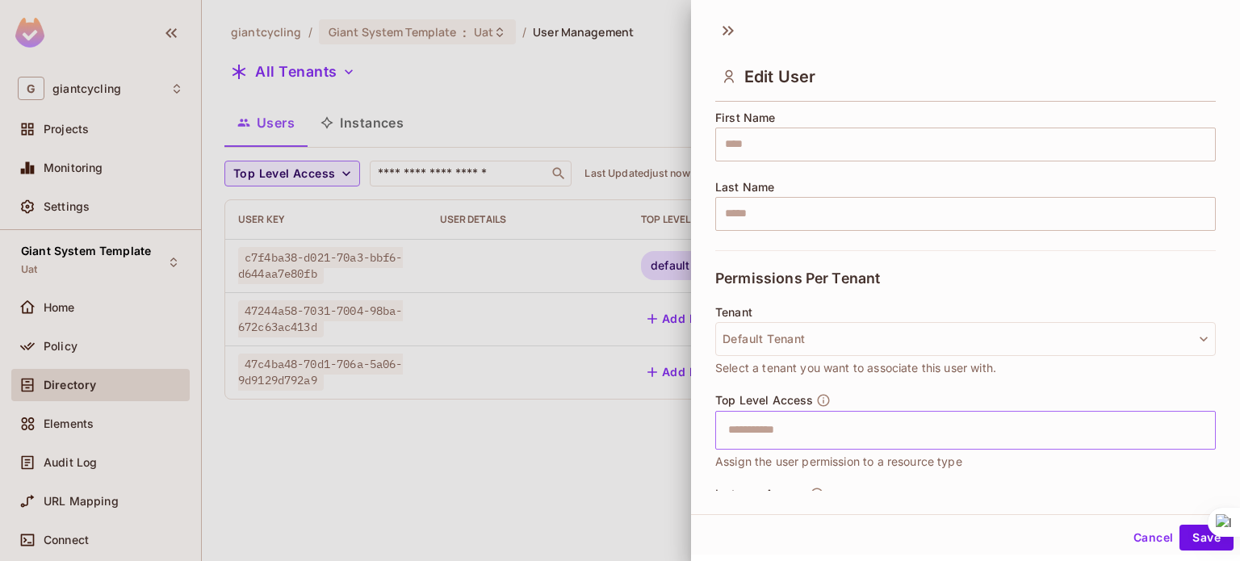
click at [808, 434] on input "text" at bounding box center [952, 430] width 466 height 32
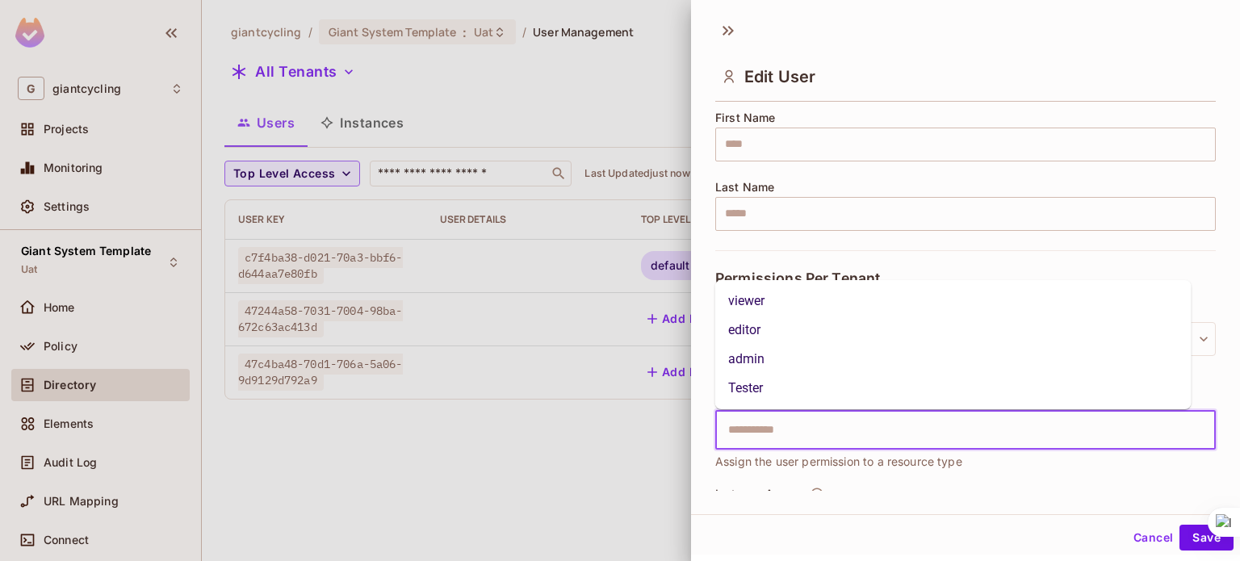
click at [756, 294] on li "viewer" at bounding box center [953, 301] width 476 height 29
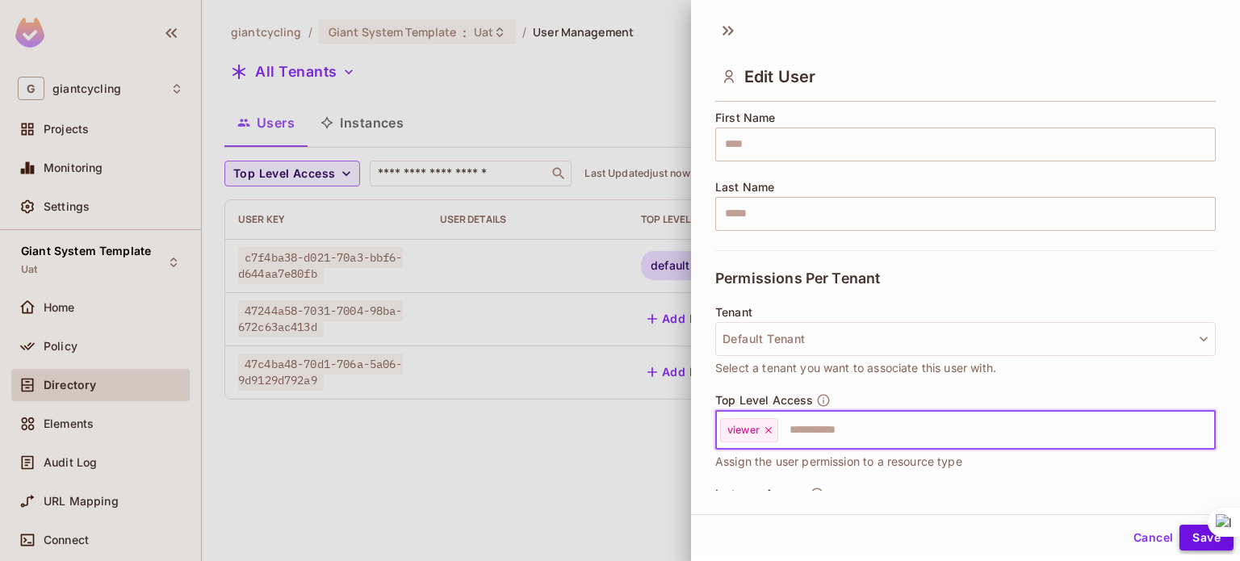
click at [1180, 535] on button "Save" at bounding box center [1207, 538] width 54 height 26
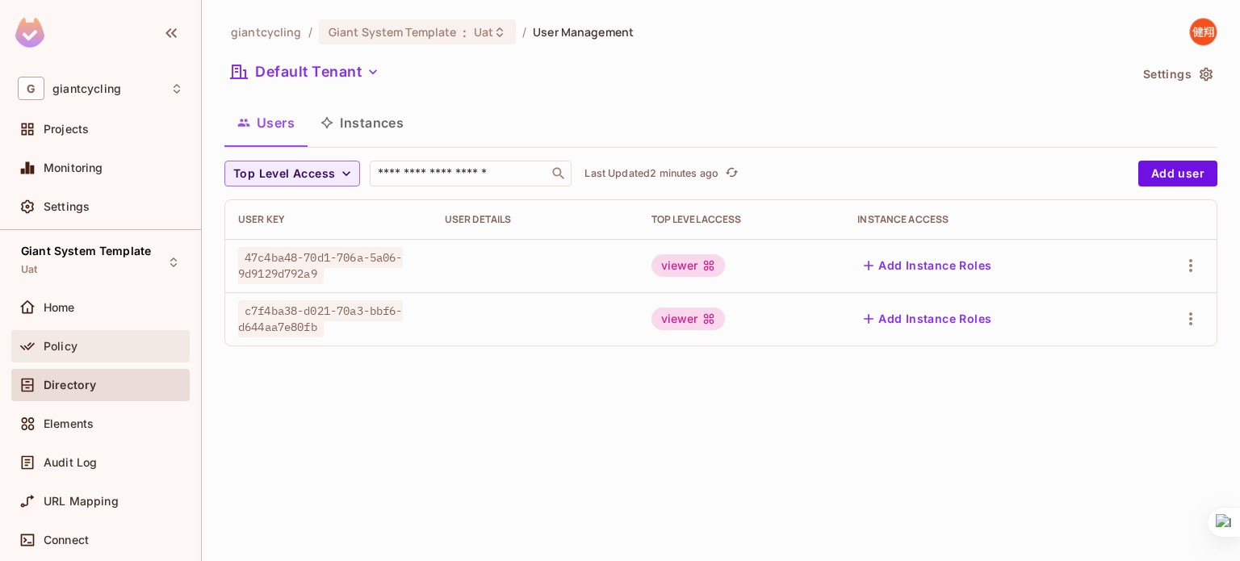
click at [74, 347] on span "Policy" at bounding box center [61, 346] width 34 height 13
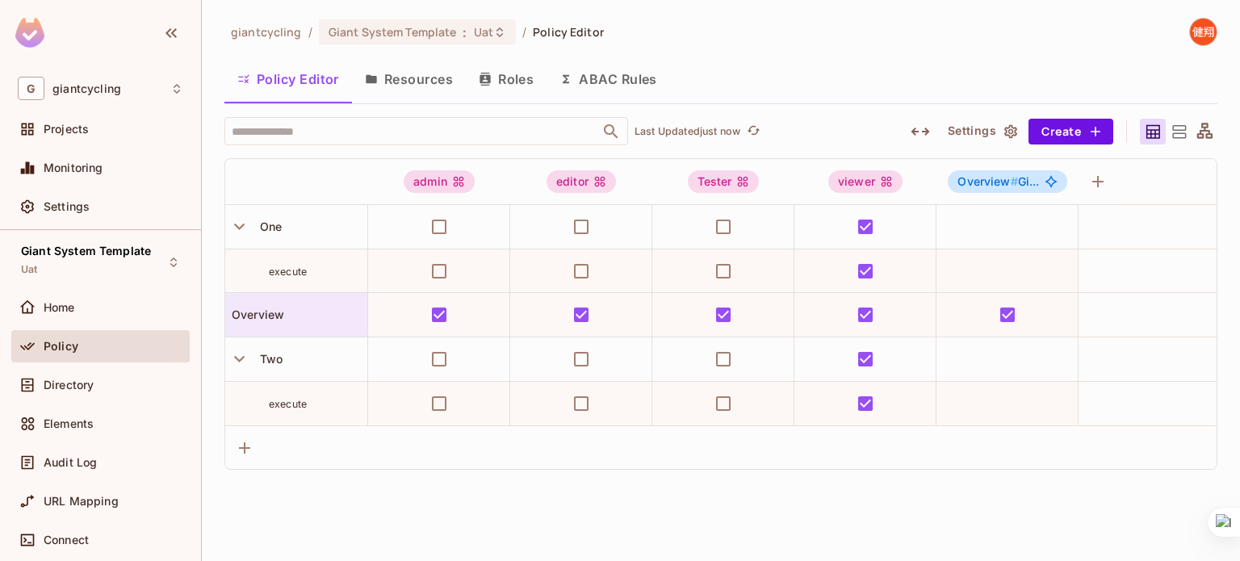
click at [292, 315] on div "Overview" at bounding box center [296, 315] width 142 height 16
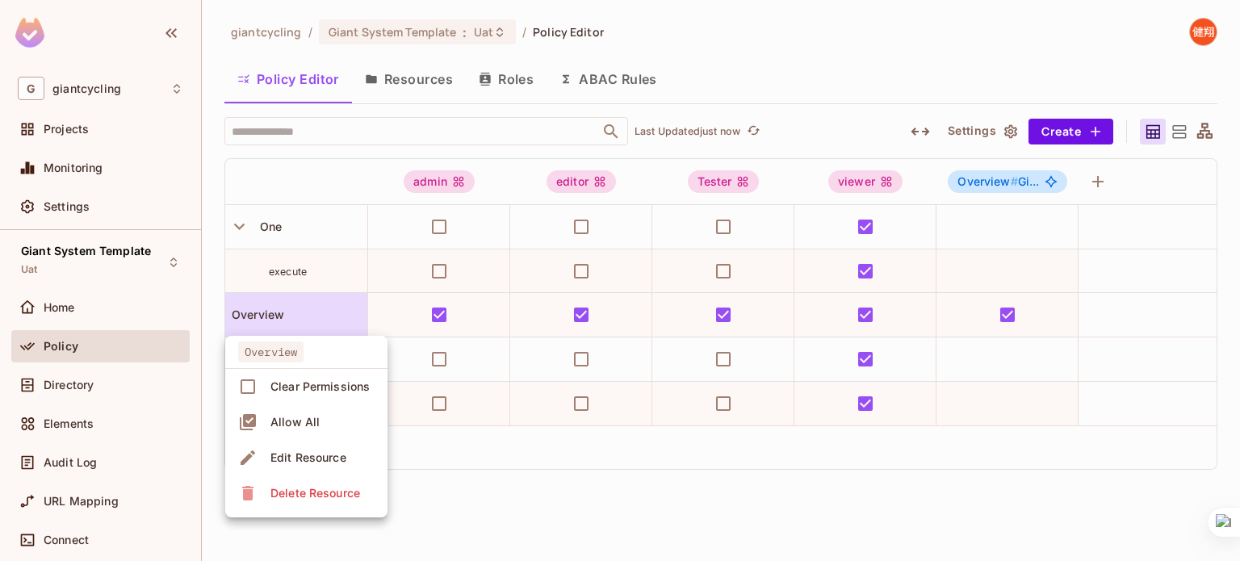
click at [477, 509] on div at bounding box center [620, 280] width 1240 height 561
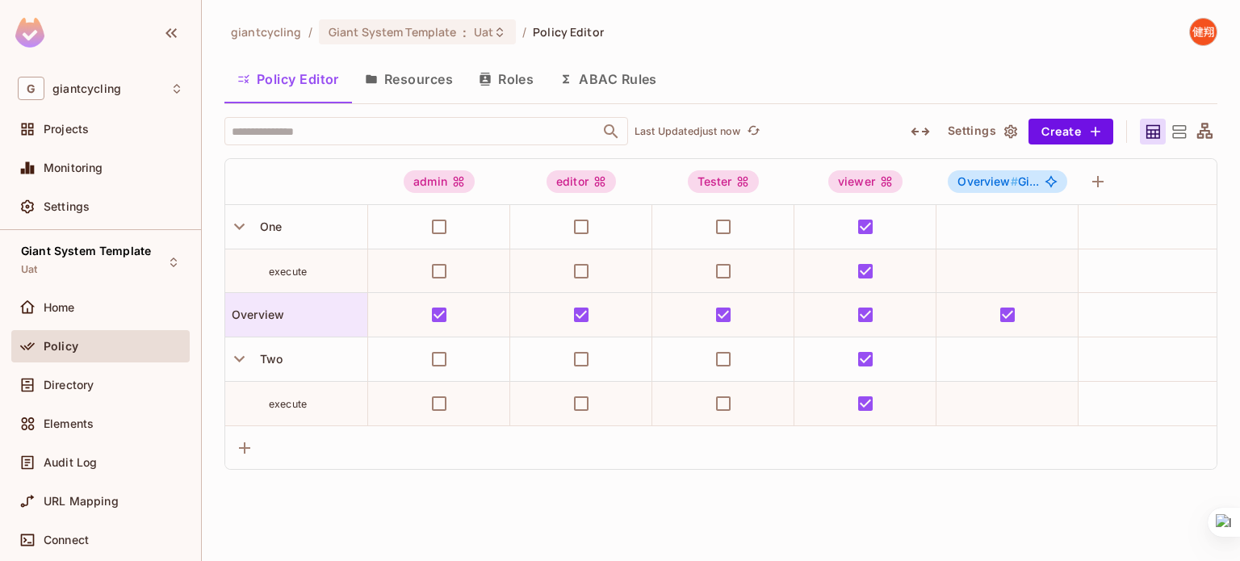
click at [253, 310] on span "Overview" at bounding box center [254, 315] width 59 height 14
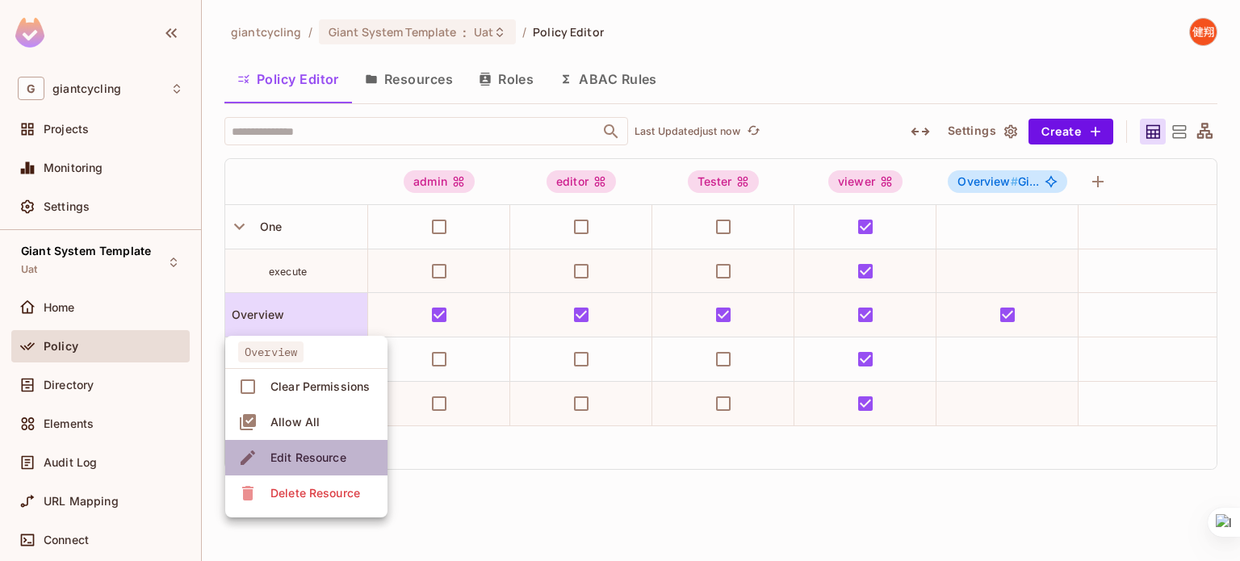
click at [300, 463] on div "Edit Resource" at bounding box center [308, 458] width 76 height 16
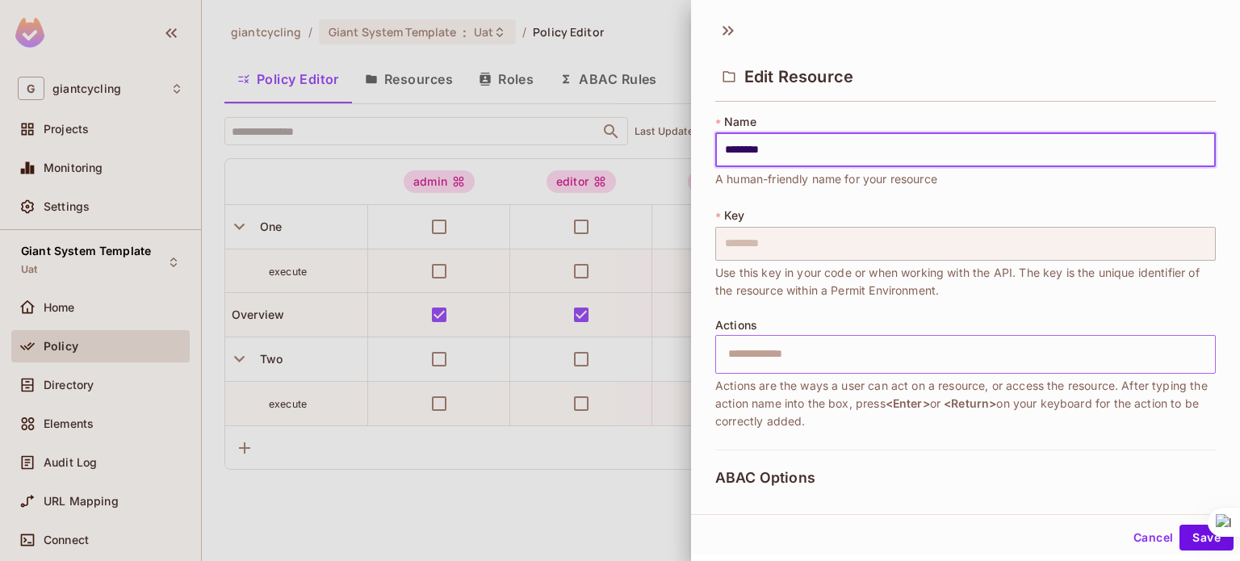
click at [894, 360] on input "text" at bounding box center [964, 354] width 490 height 32
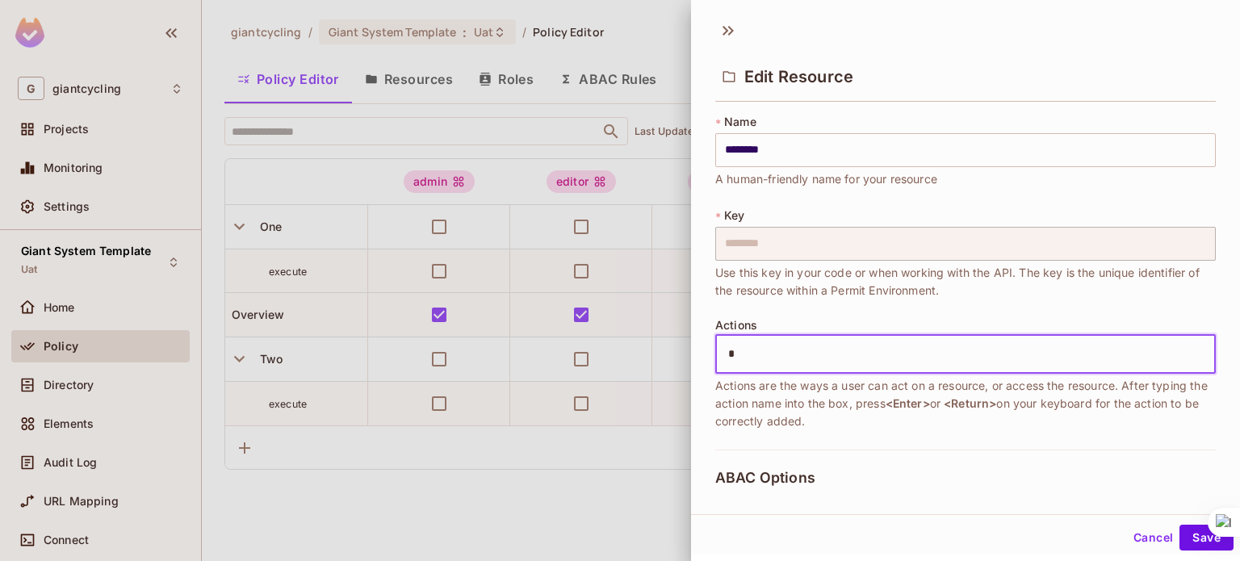
type input "*"
click at [894, 360] on input "text" at bounding box center [964, 354] width 490 height 32
type input "*******"
click at [1187, 539] on button "Save" at bounding box center [1207, 538] width 54 height 26
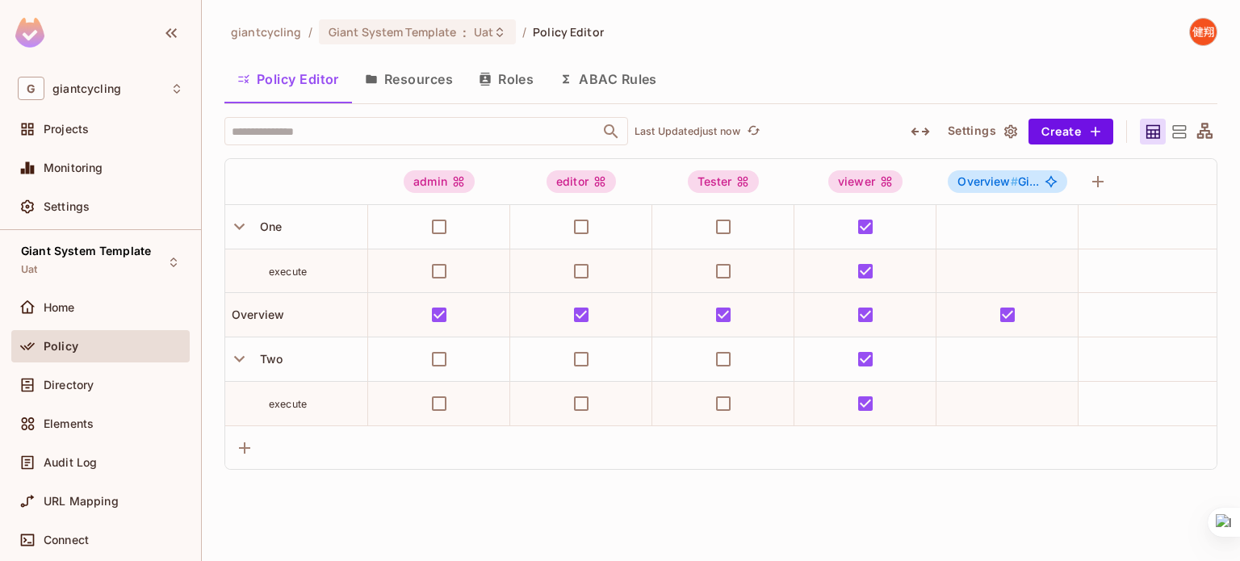
click at [434, 86] on button "Resources" at bounding box center [409, 79] width 114 height 40
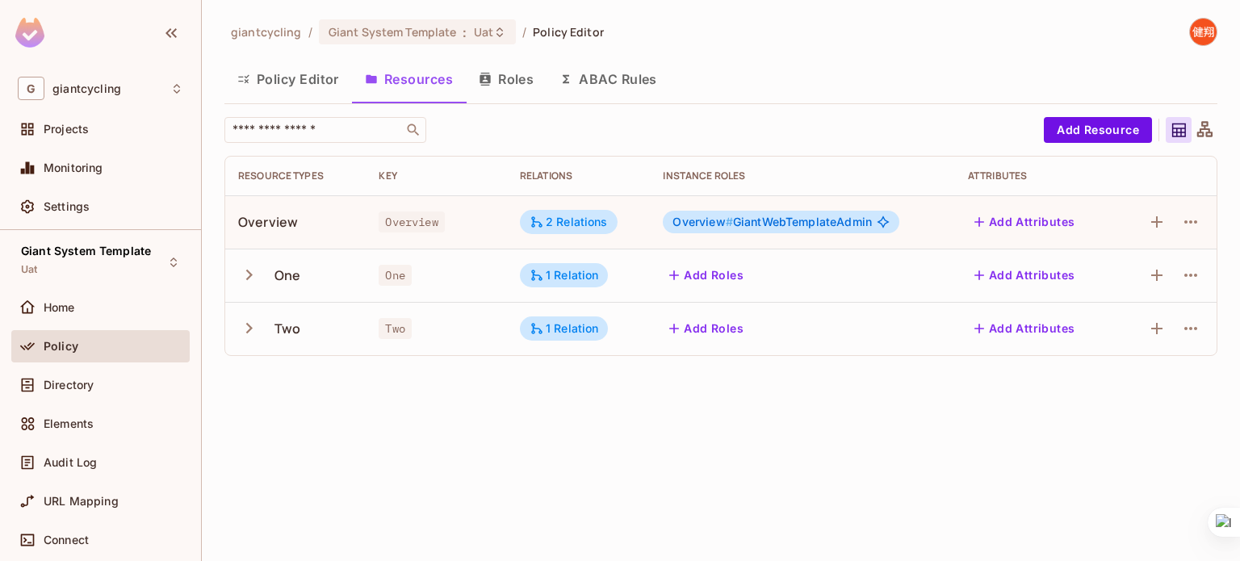
click at [245, 264] on icon "button" at bounding box center [249, 275] width 22 height 22
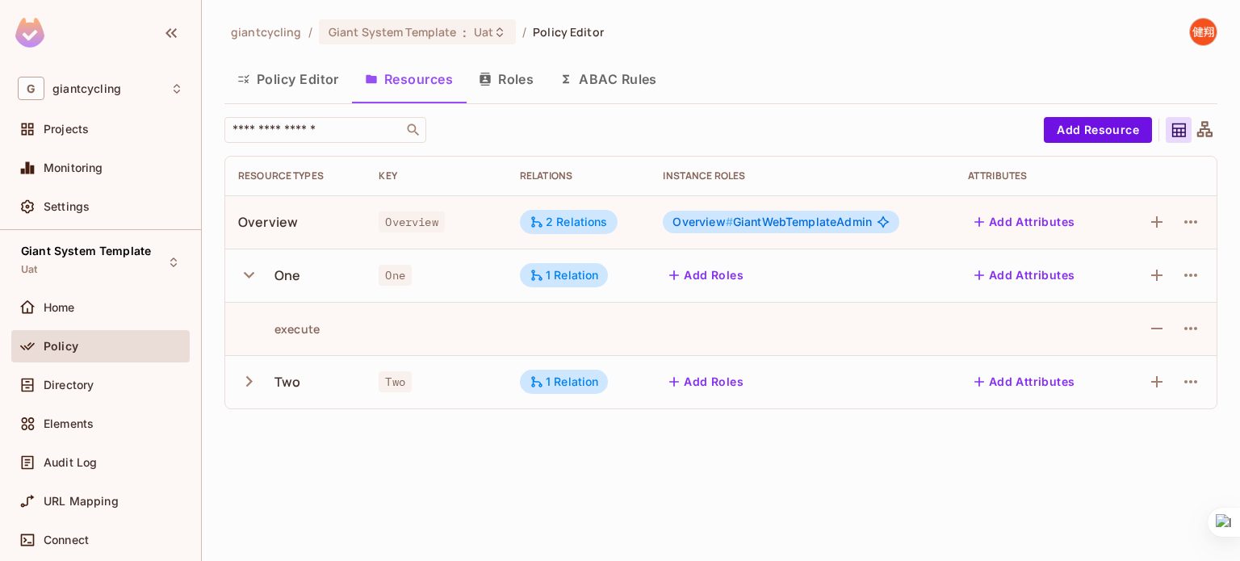
click at [245, 264] on icon "button" at bounding box center [249, 275] width 22 height 22
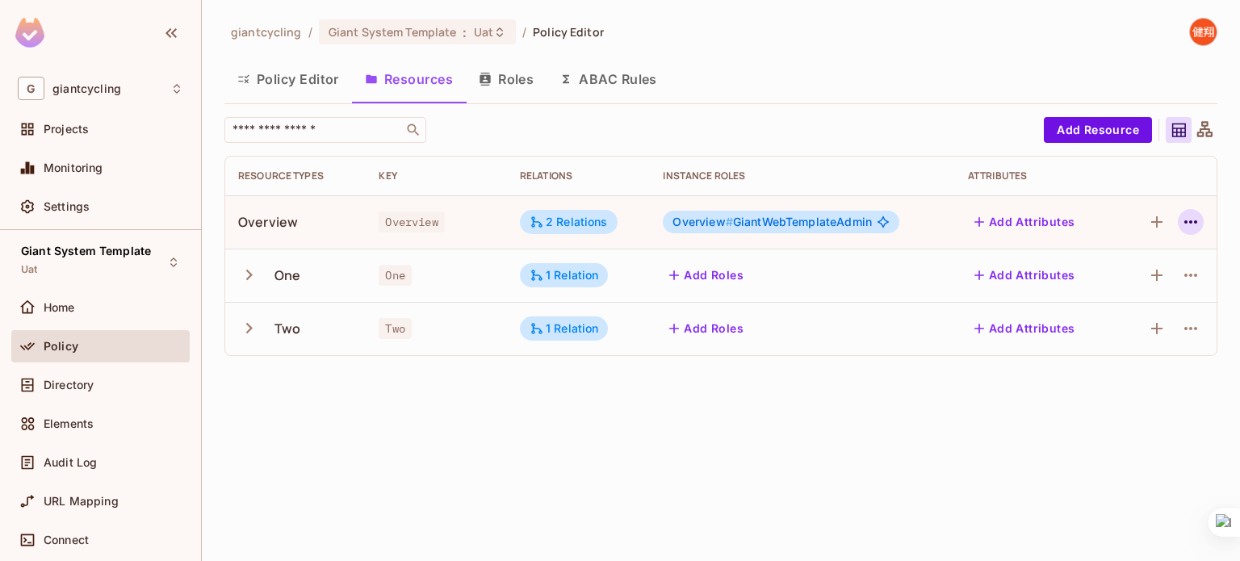
click at [1186, 221] on icon "button" at bounding box center [1190, 221] width 13 height 3
click at [1127, 275] on span "Edit Resource" at bounding box center [1121, 286] width 86 height 26
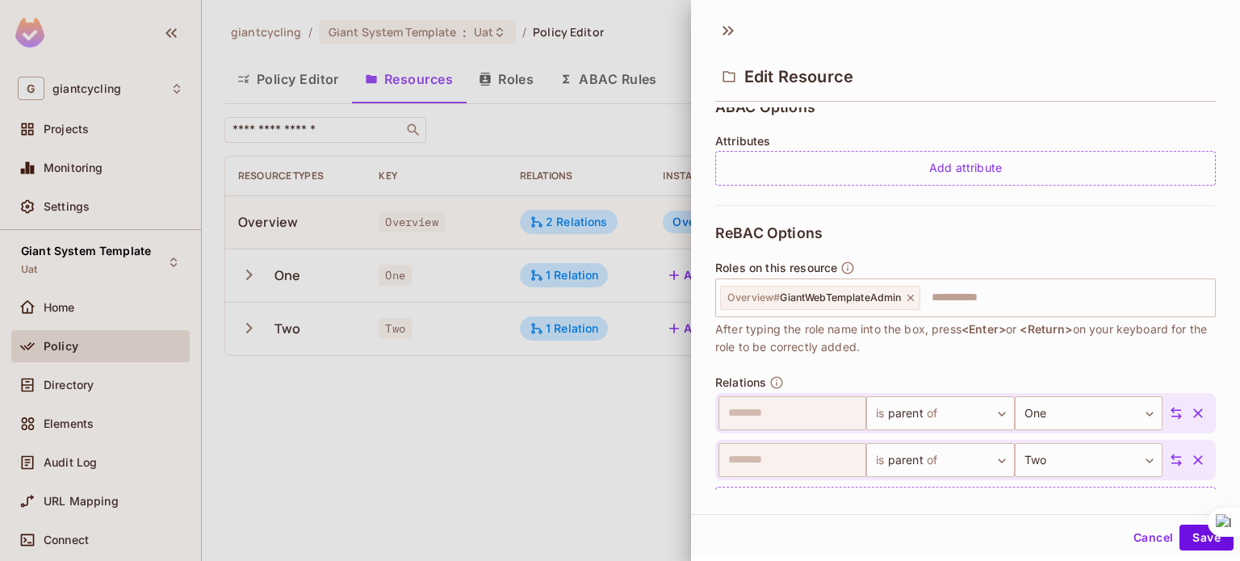
scroll to position [420, 0]
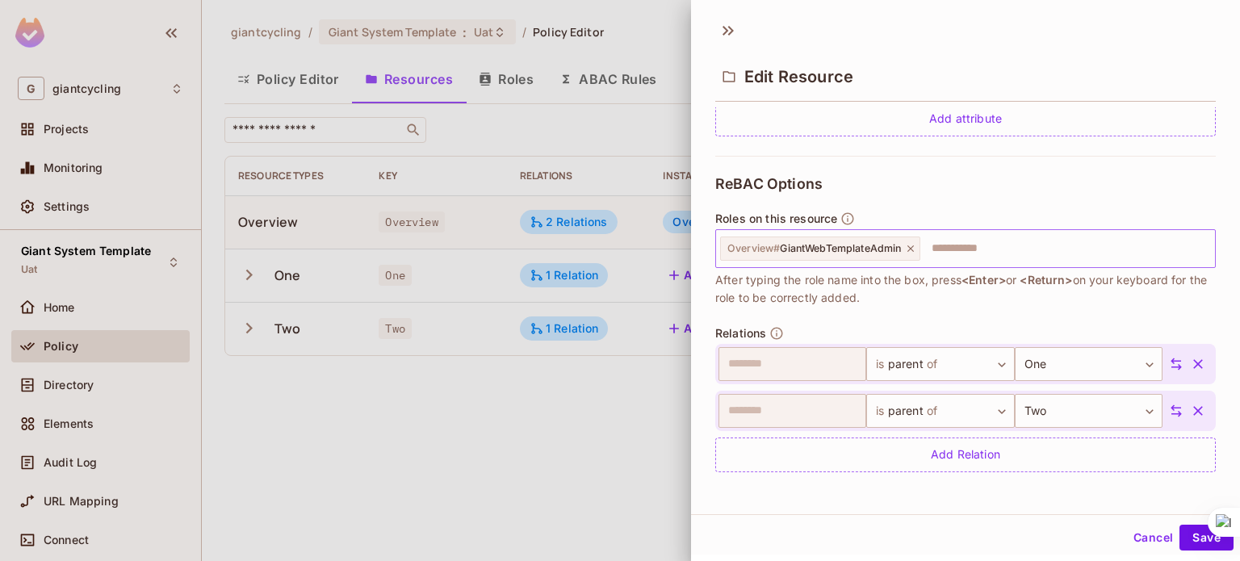
click at [916, 243] on icon at bounding box center [910, 248] width 11 height 11
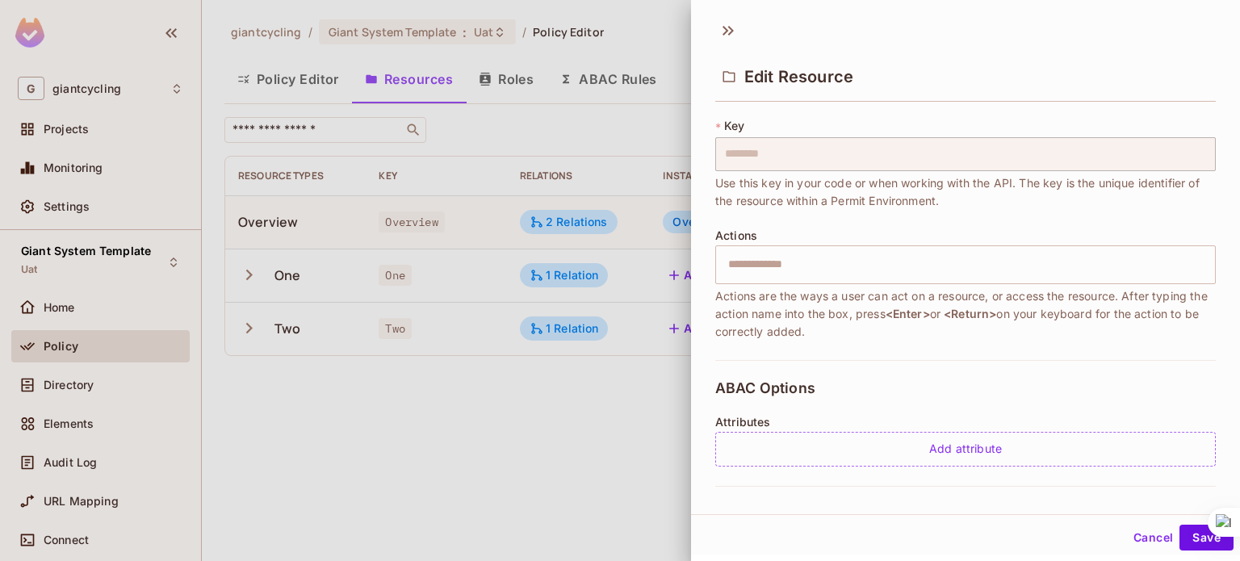
scroll to position [36, 0]
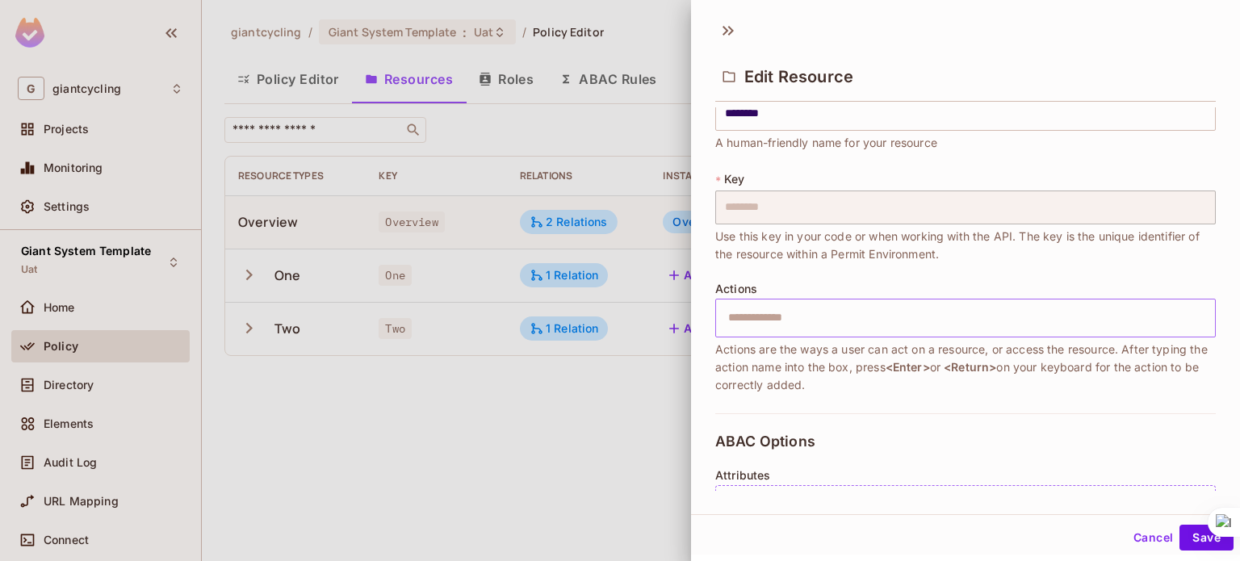
click at [930, 302] on input "text" at bounding box center [964, 318] width 490 height 32
type input "*******"
drag, startPoint x: 1212, startPoint y: 534, endPoint x: 1210, endPoint y: 35, distance: 498.9
click at [1210, 35] on div at bounding box center [1220, 28] width 29 height 29
click at [1188, 526] on button "Save" at bounding box center [1207, 538] width 54 height 26
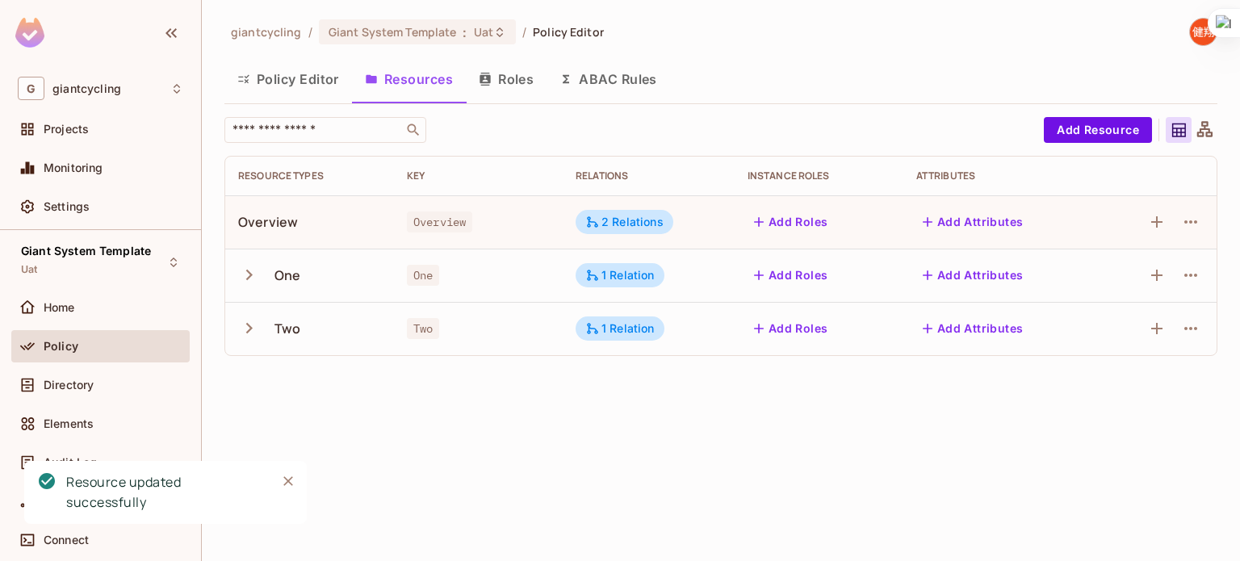
click at [304, 81] on button "Policy Editor" at bounding box center [288, 79] width 128 height 40
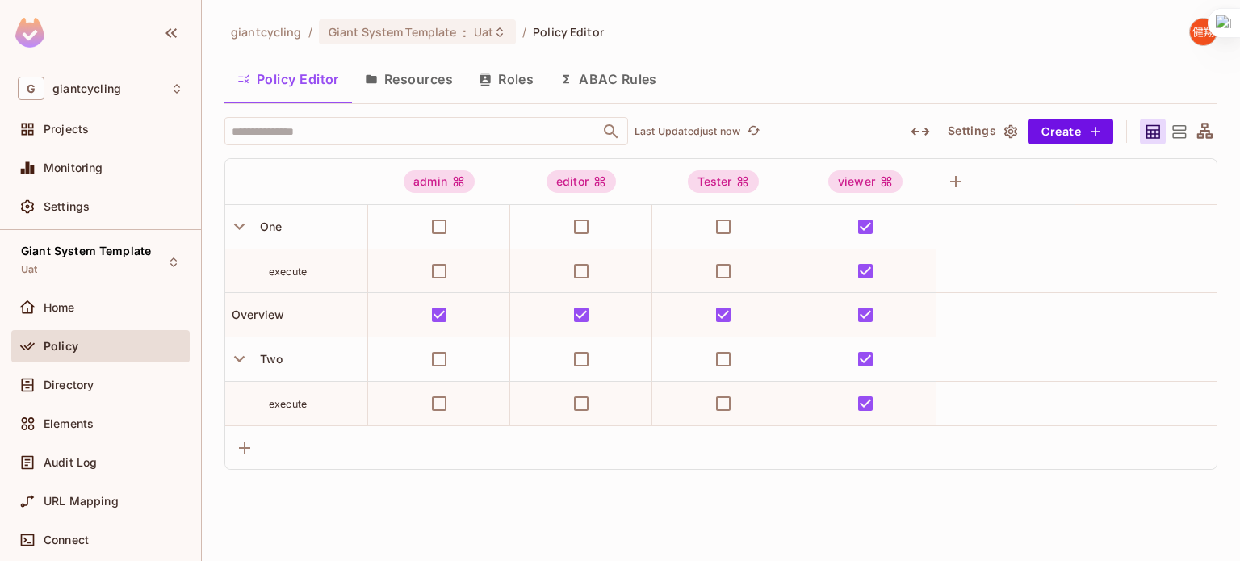
click at [427, 75] on button "Resources" at bounding box center [409, 79] width 114 height 40
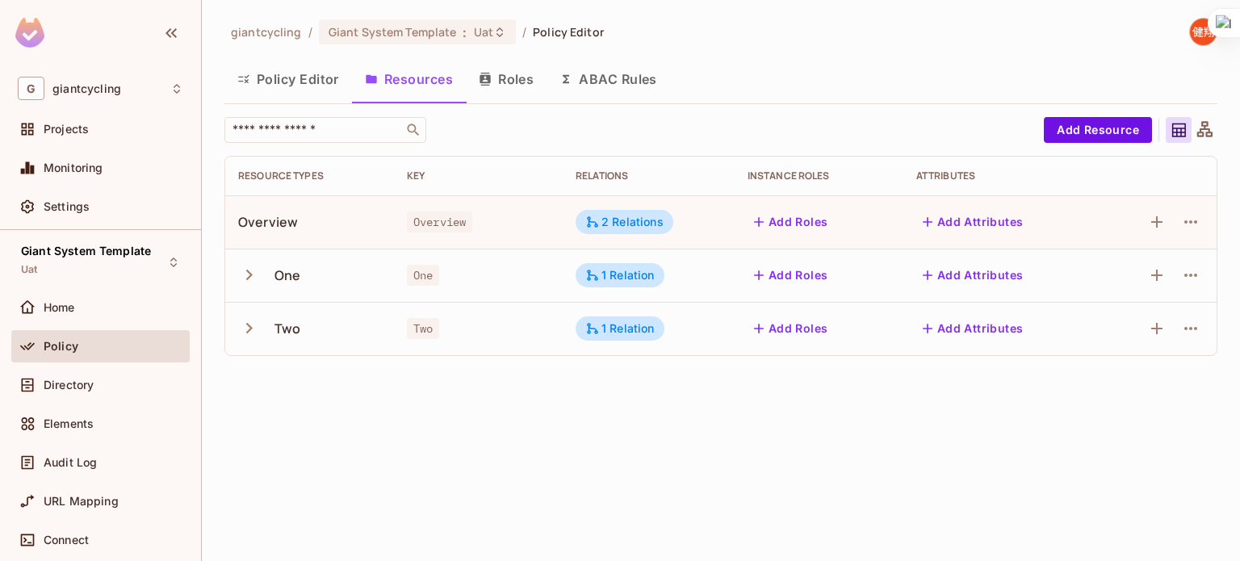
click at [1143, 226] on div at bounding box center [1157, 222] width 94 height 26
click at [1153, 222] on icon "button" at bounding box center [1156, 221] width 11 height 11
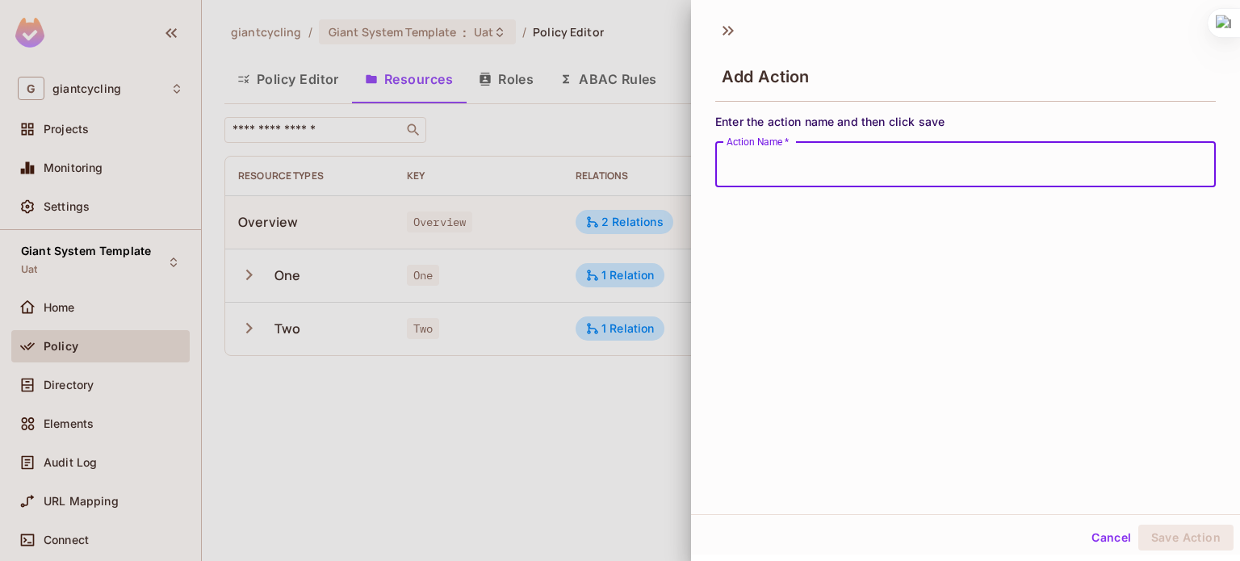
click at [540, 455] on div at bounding box center [620, 280] width 1240 height 561
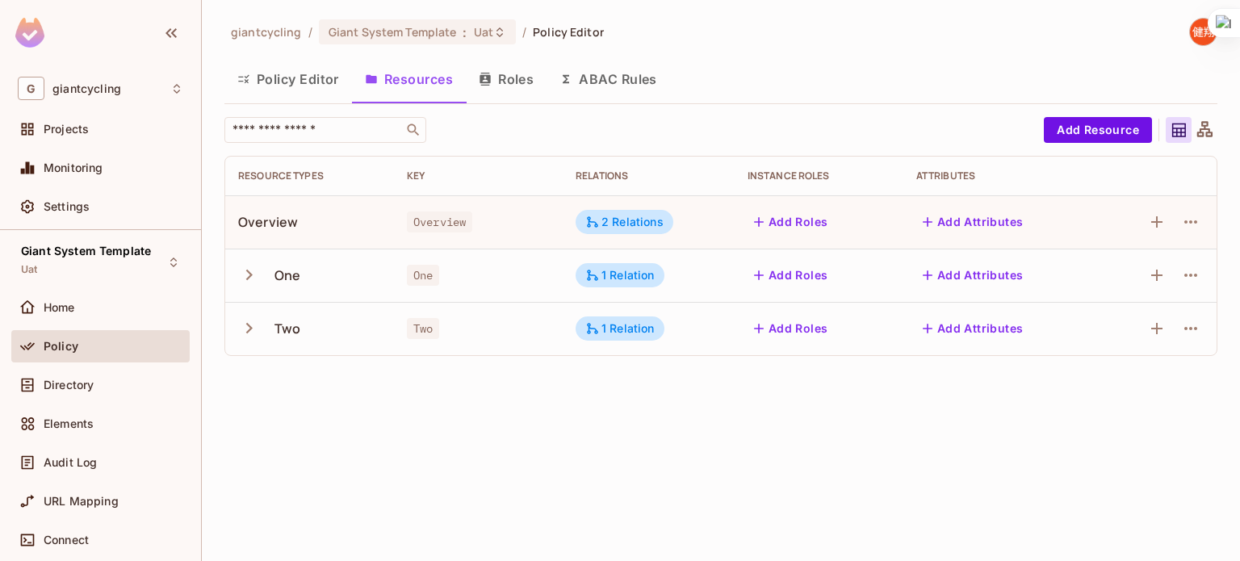
click at [1177, 212] on div at bounding box center [1157, 222] width 94 height 26
click at [1188, 228] on icon "button" at bounding box center [1190, 221] width 19 height 19
click at [1098, 207] on div at bounding box center [620, 280] width 1240 height 561
click at [1153, 216] on icon "button" at bounding box center [1156, 221] width 19 height 19
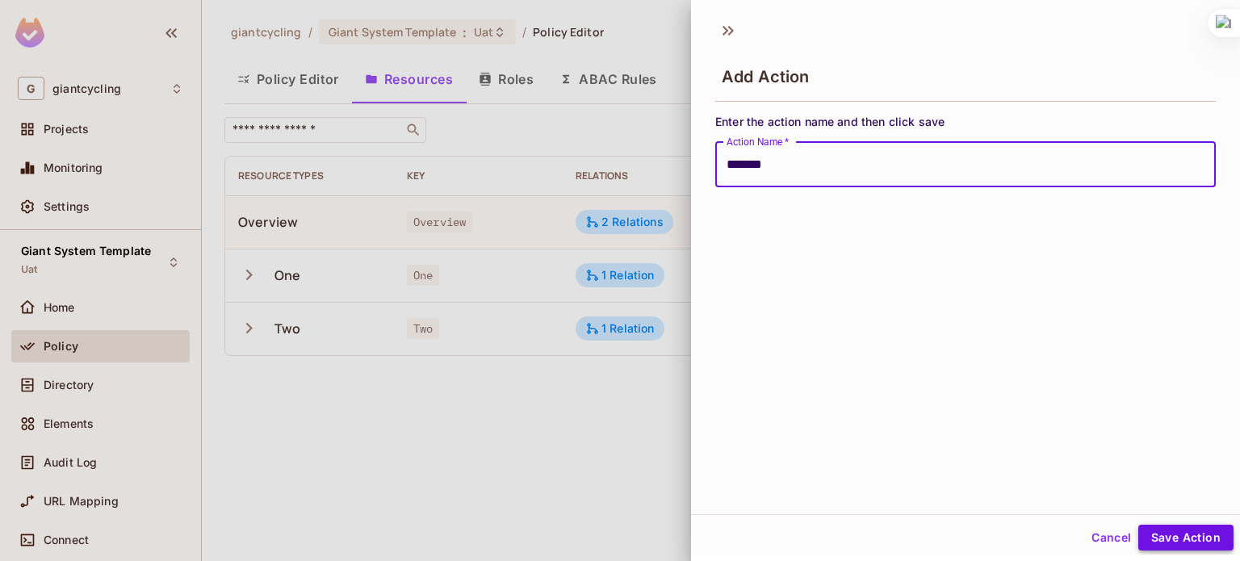
type input "*******"
click at [1169, 532] on button "Save Action" at bounding box center [1185, 538] width 95 height 26
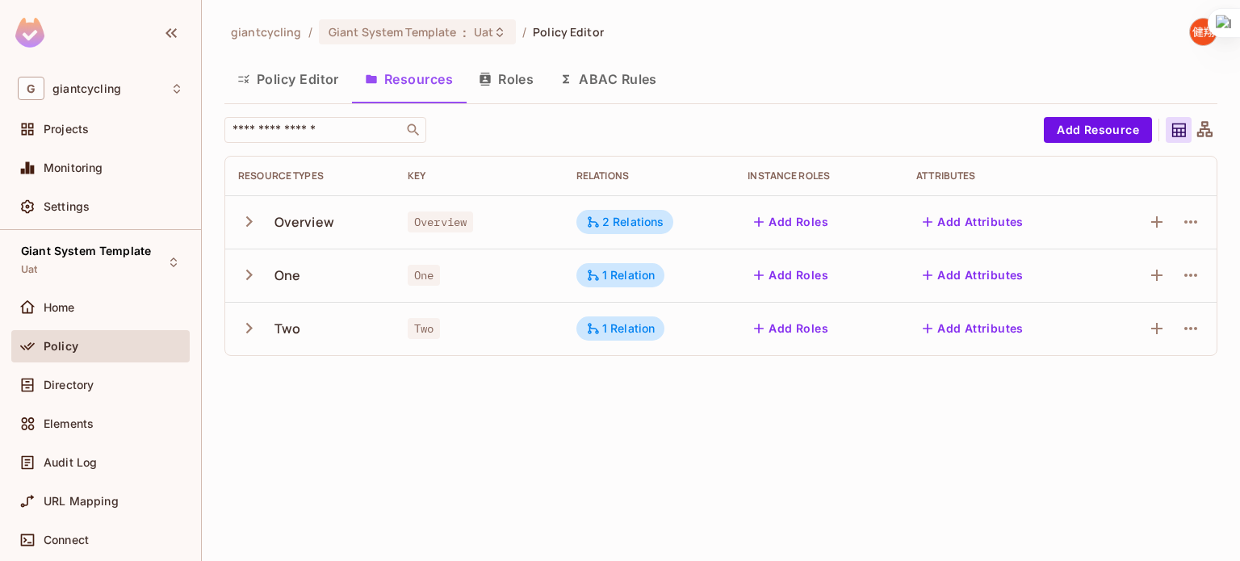
click at [252, 218] on icon "button" at bounding box center [249, 222] width 22 height 22
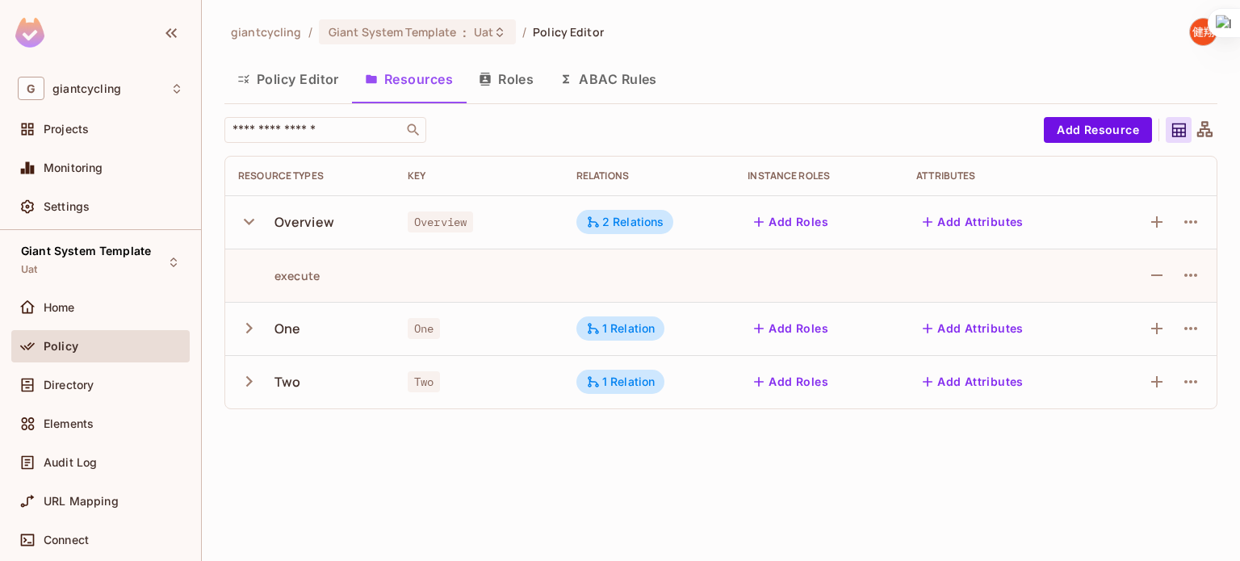
click at [248, 333] on icon "button" at bounding box center [249, 328] width 22 height 22
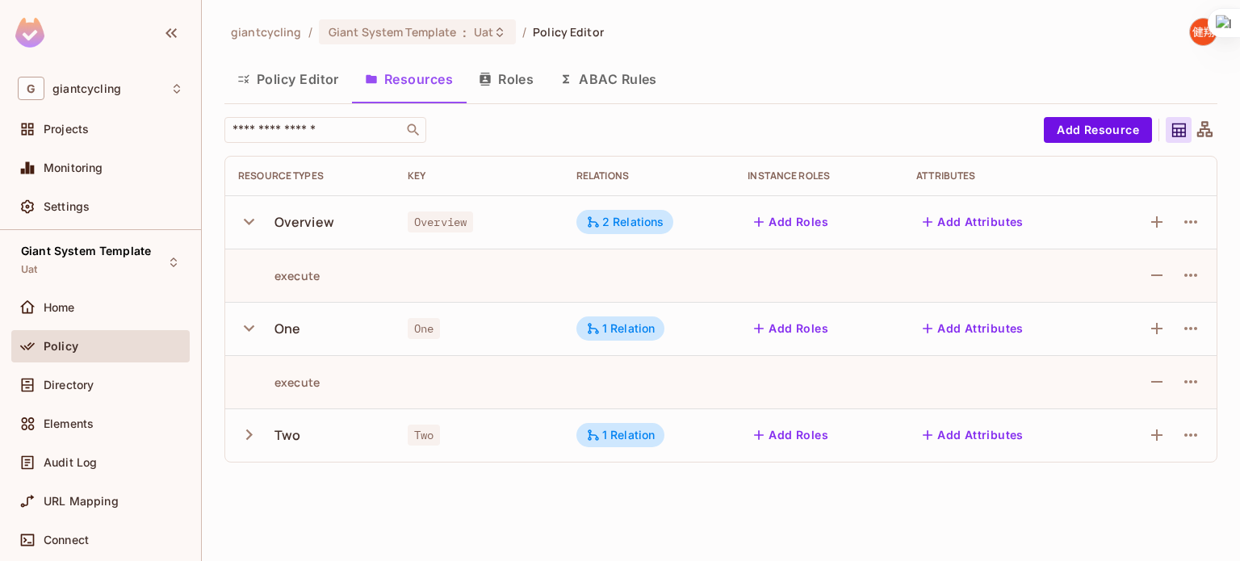
click at [310, 75] on button "Policy Editor" at bounding box center [288, 79] width 128 height 40
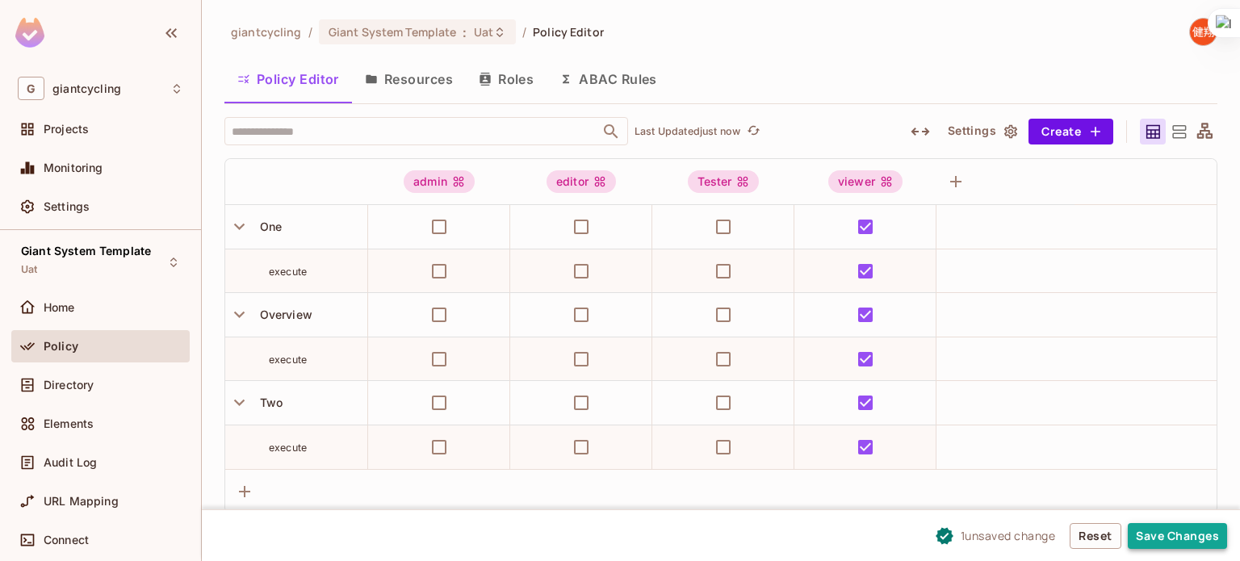
click at [1163, 534] on button "Save Changes" at bounding box center [1177, 536] width 99 height 26
click at [513, 76] on button "Roles" at bounding box center [506, 79] width 81 height 40
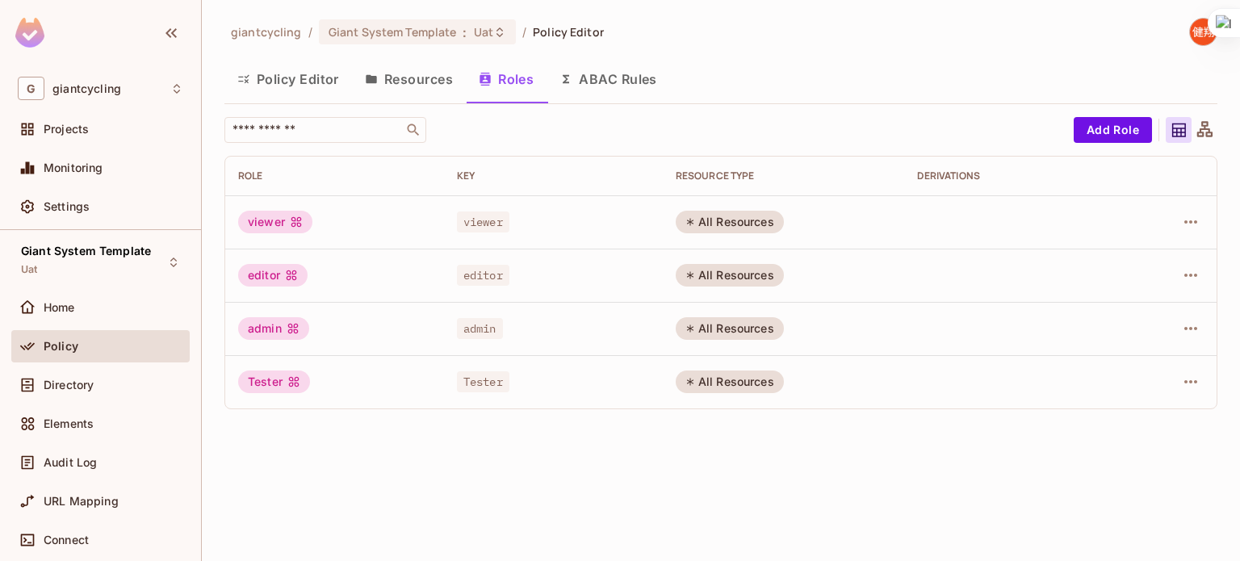
click at [411, 74] on button "Resources" at bounding box center [409, 79] width 114 height 40
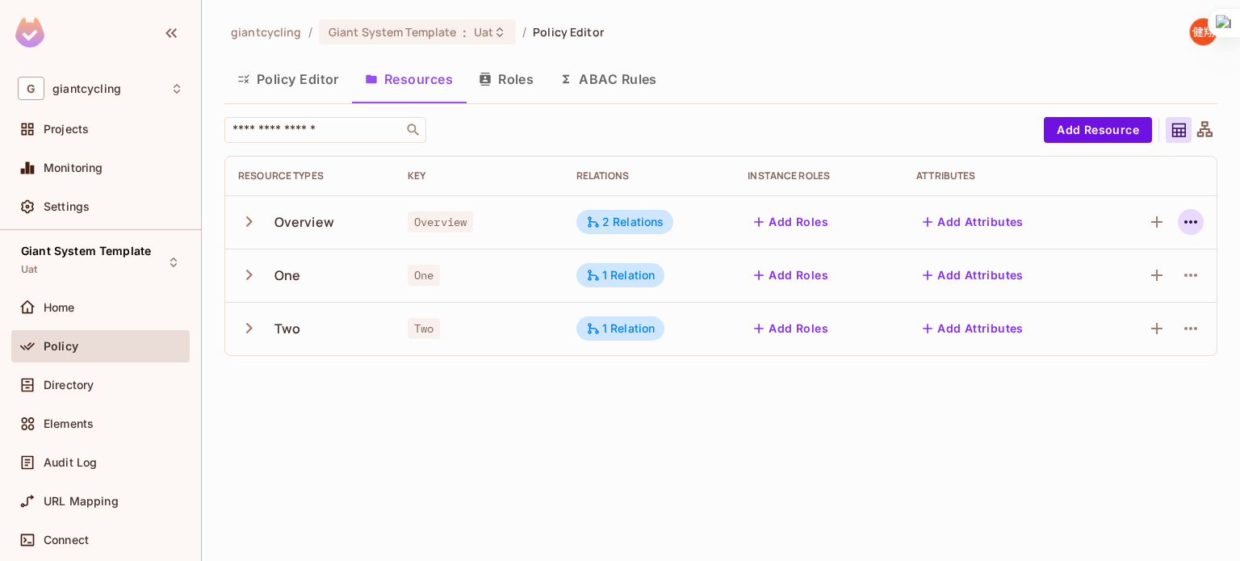
click at [1184, 212] on icon "button" at bounding box center [1190, 221] width 19 height 19
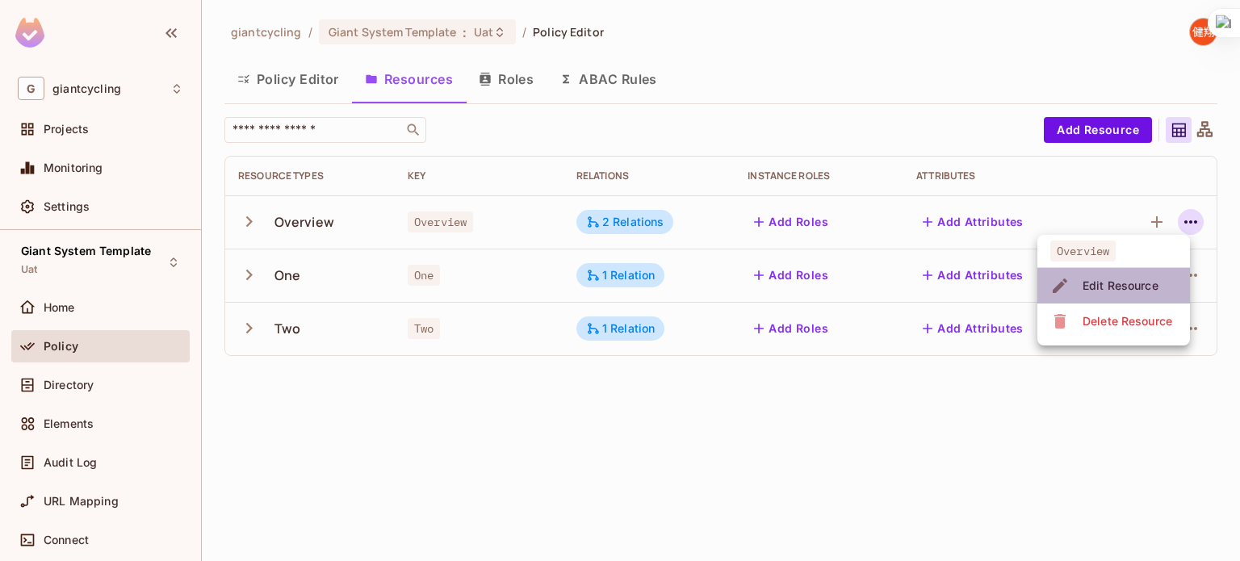
click at [1125, 291] on div "Edit Resource" at bounding box center [1121, 286] width 76 height 16
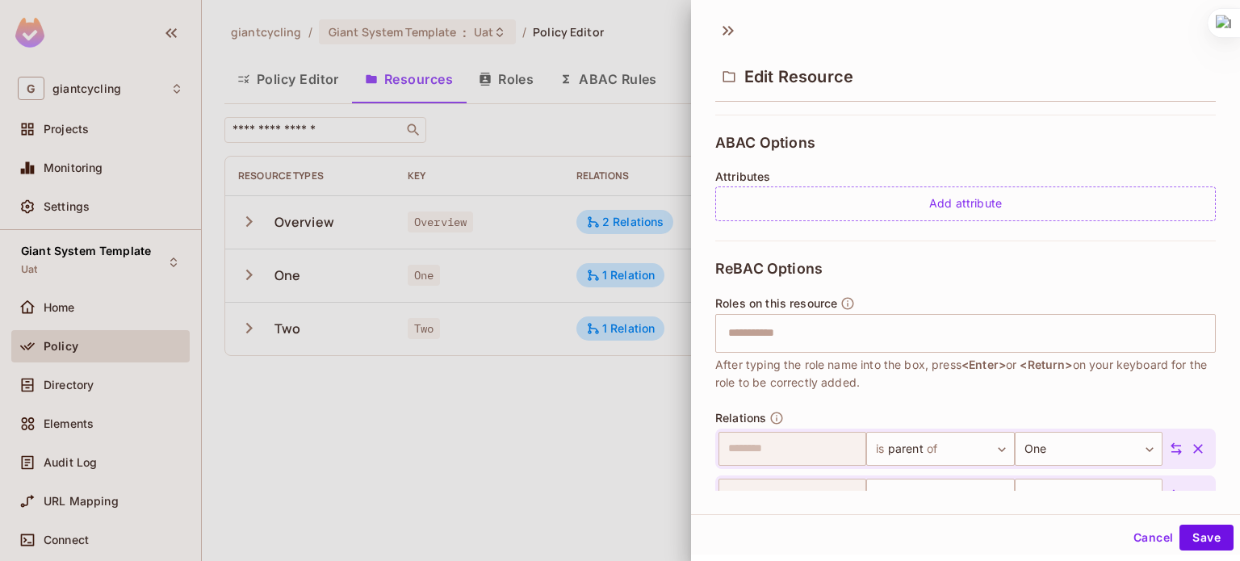
scroll to position [420, 0]
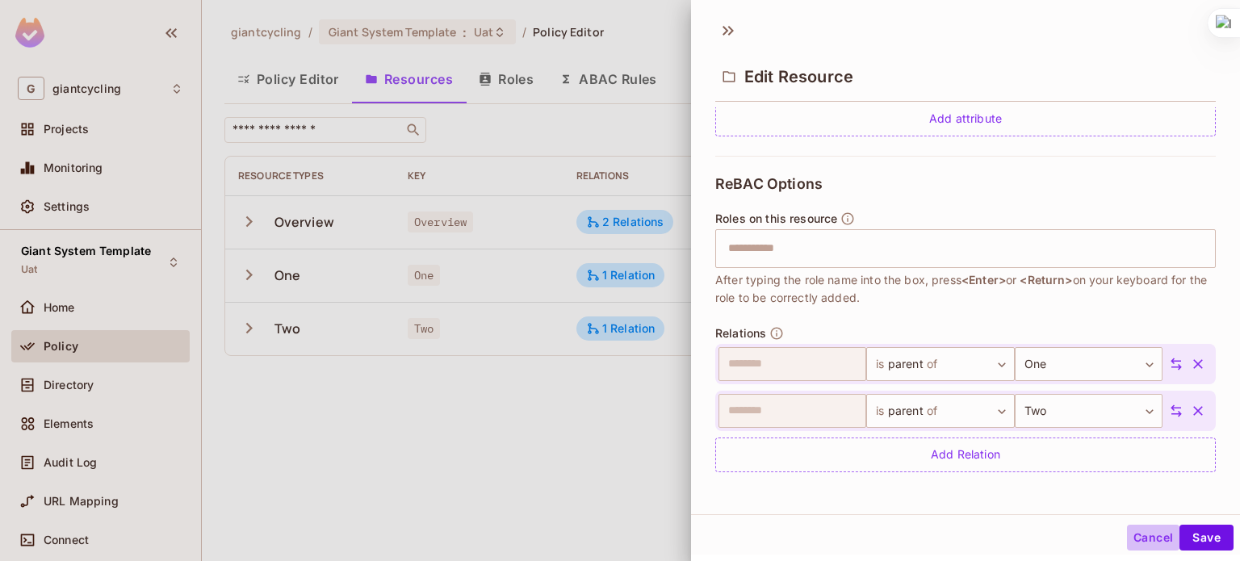
click at [1139, 539] on button "Cancel" at bounding box center [1153, 538] width 52 height 26
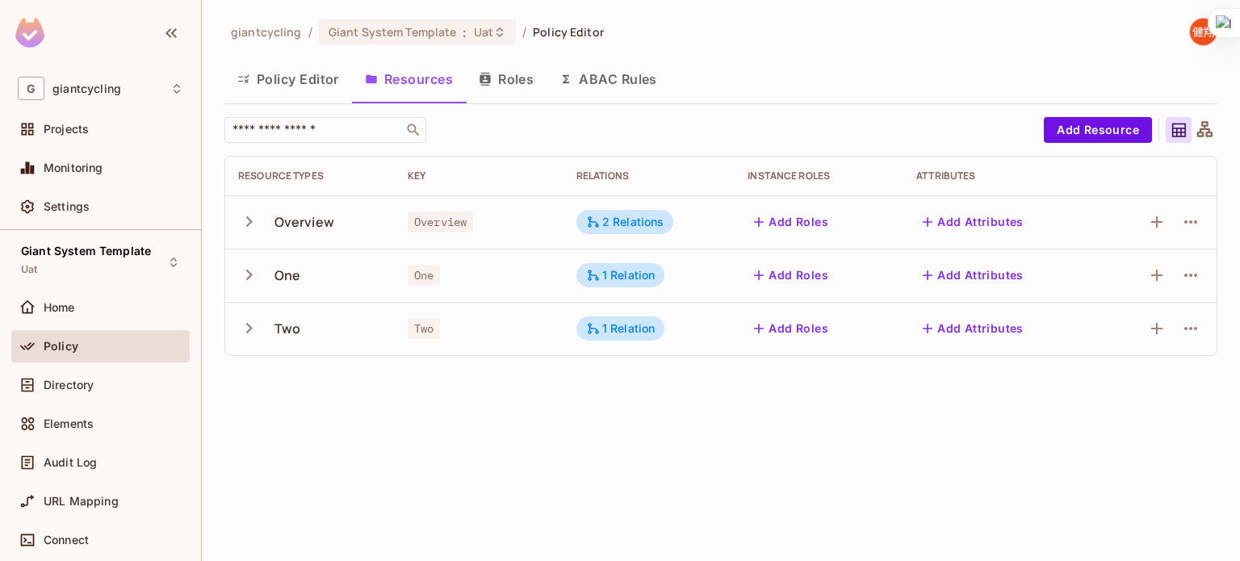
drag, startPoint x: 1201, startPoint y: 144, endPoint x: 1207, endPoint y: 135, distance: 10.5
click at [1207, 135] on div "​ Add Resource Resource Types Key Relations Instance roles Attributes Overview …" at bounding box center [720, 236] width 993 height 239
click at [1207, 135] on icon at bounding box center [1204, 128] width 15 height 15
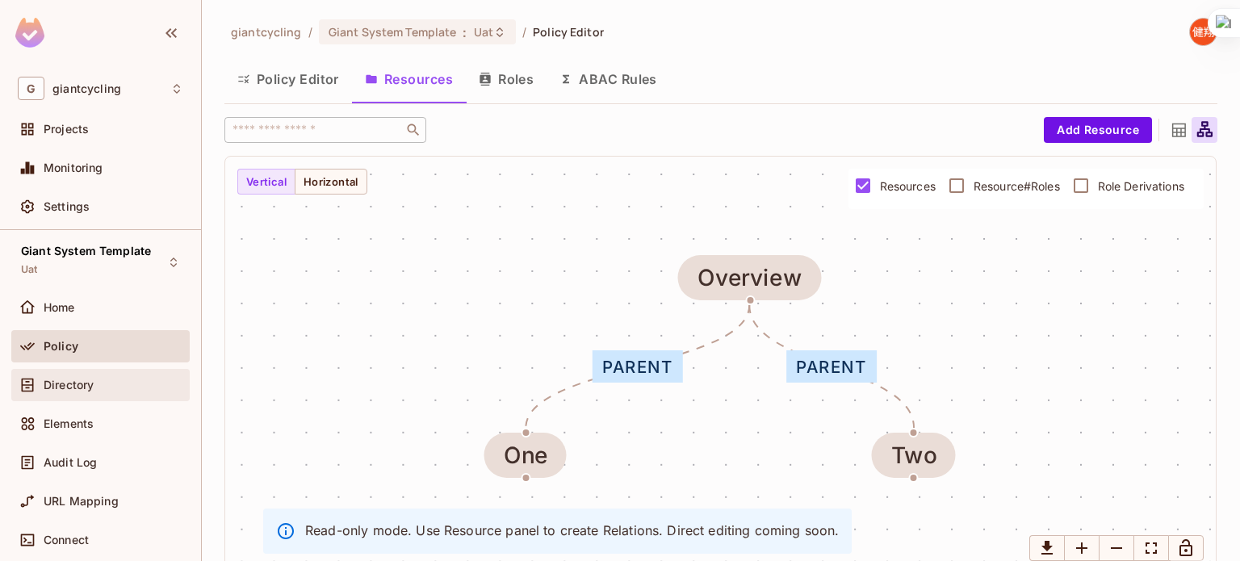
click at [80, 381] on span "Directory" at bounding box center [69, 385] width 50 height 13
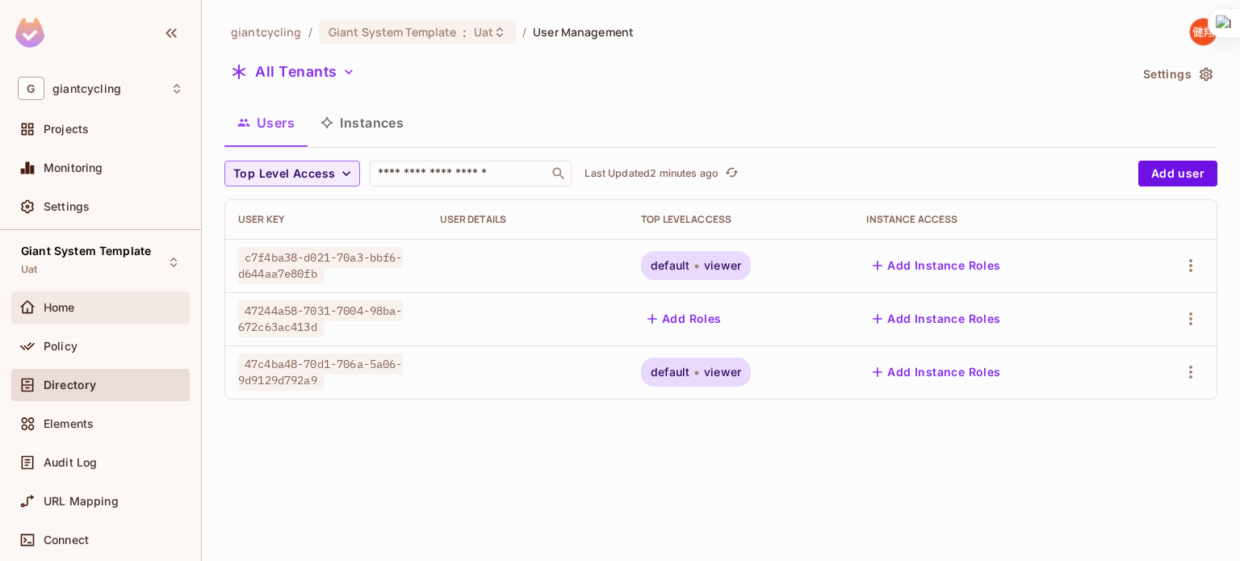
click at [82, 309] on div "Home" at bounding box center [114, 307] width 140 height 13
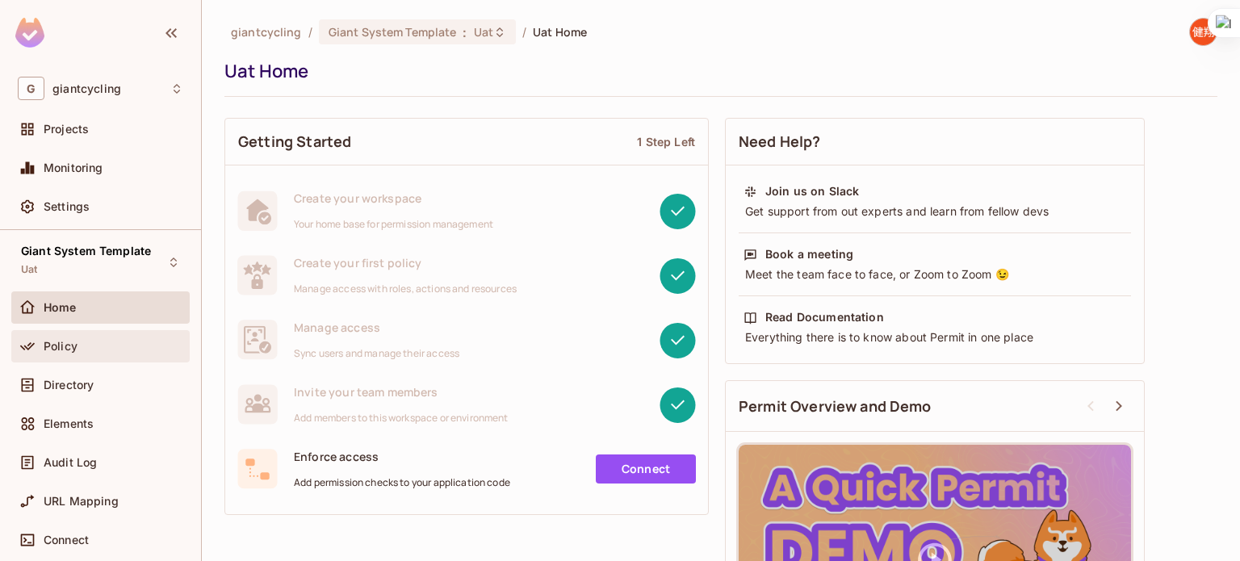
click at [71, 346] on span "Policy" at bounding box center [61, 346] width 34 height 13
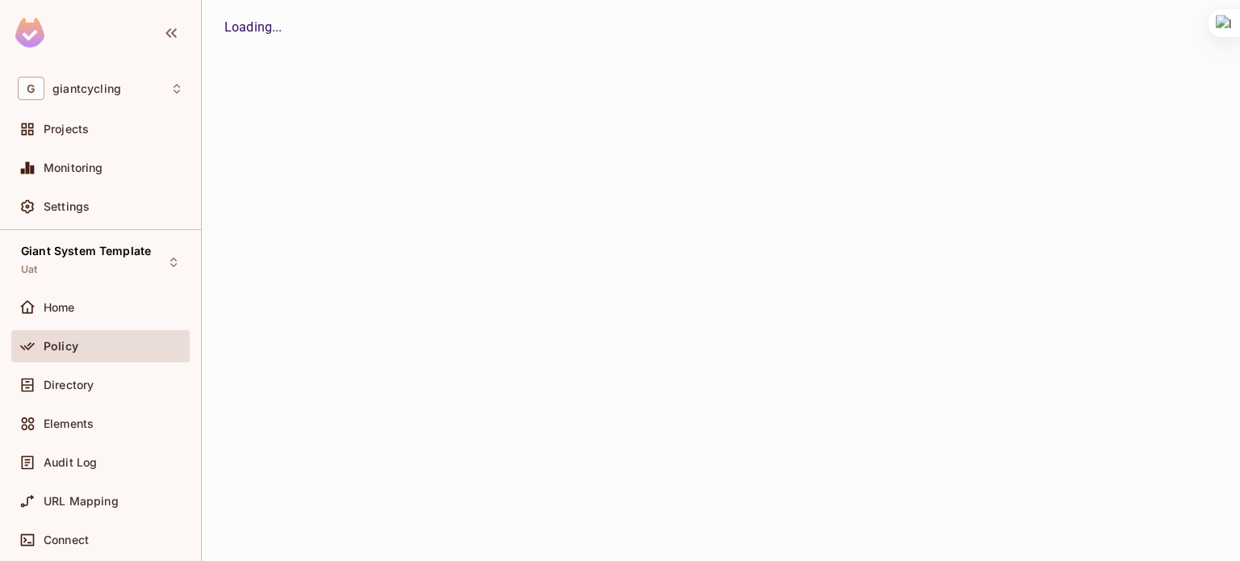
click at [71, 346] on span "Policy" at bounding box center [61, 346] width 35 height 13
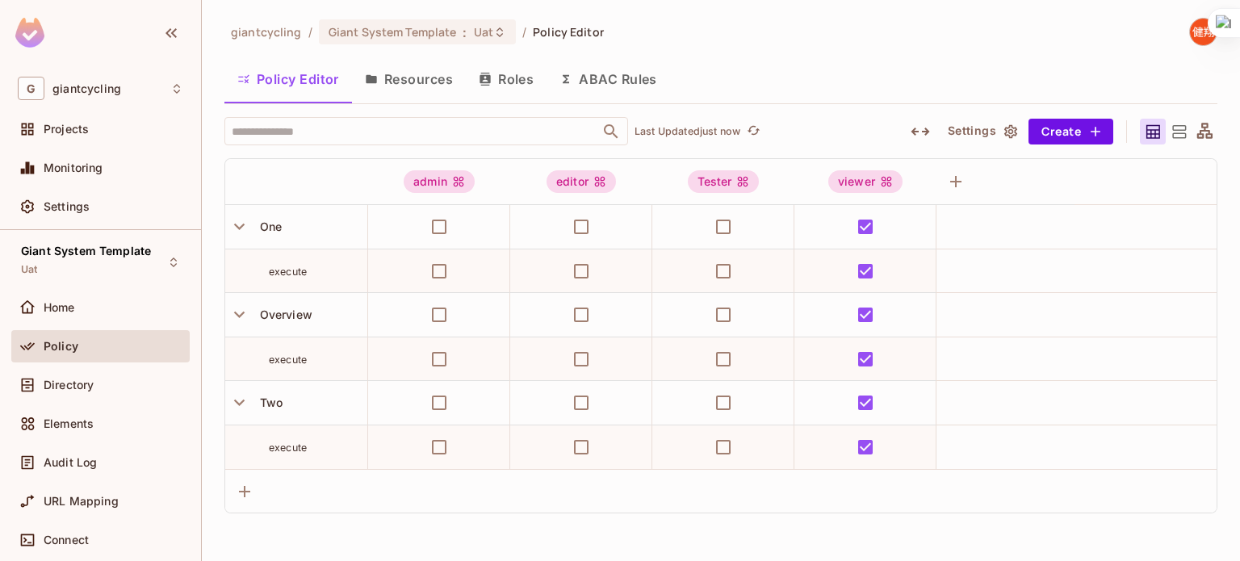
click at [1201, 128] on icon at bounding box center [1205, 132] width 20 height 20
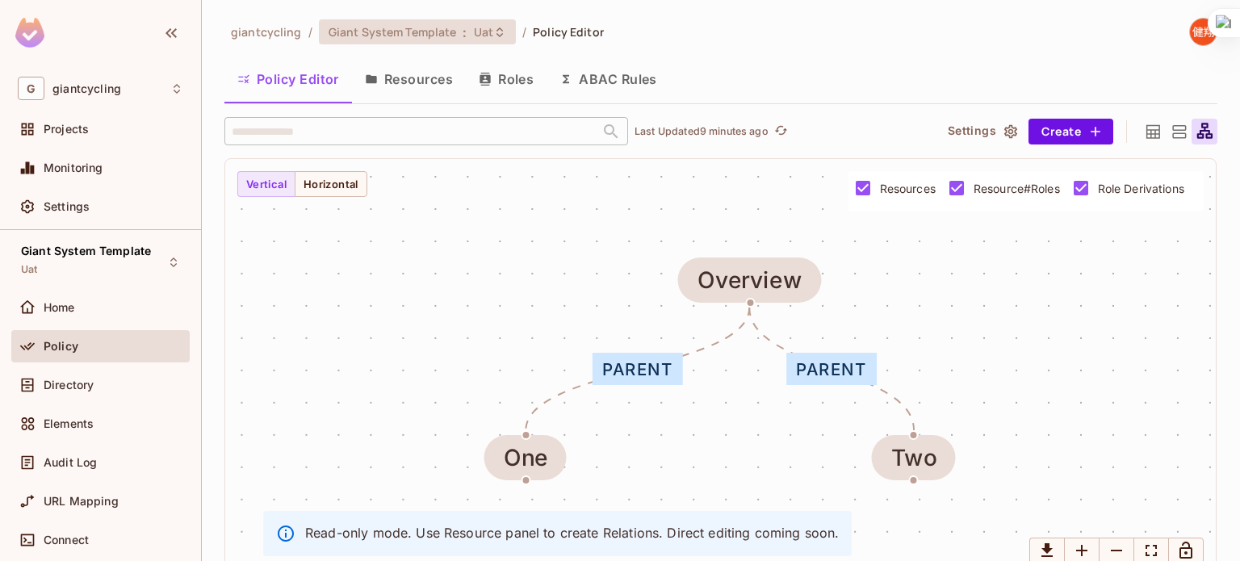
click at [425, 27] on span "Giant System Template" at bounding box center [393, 31] width 128 height 15
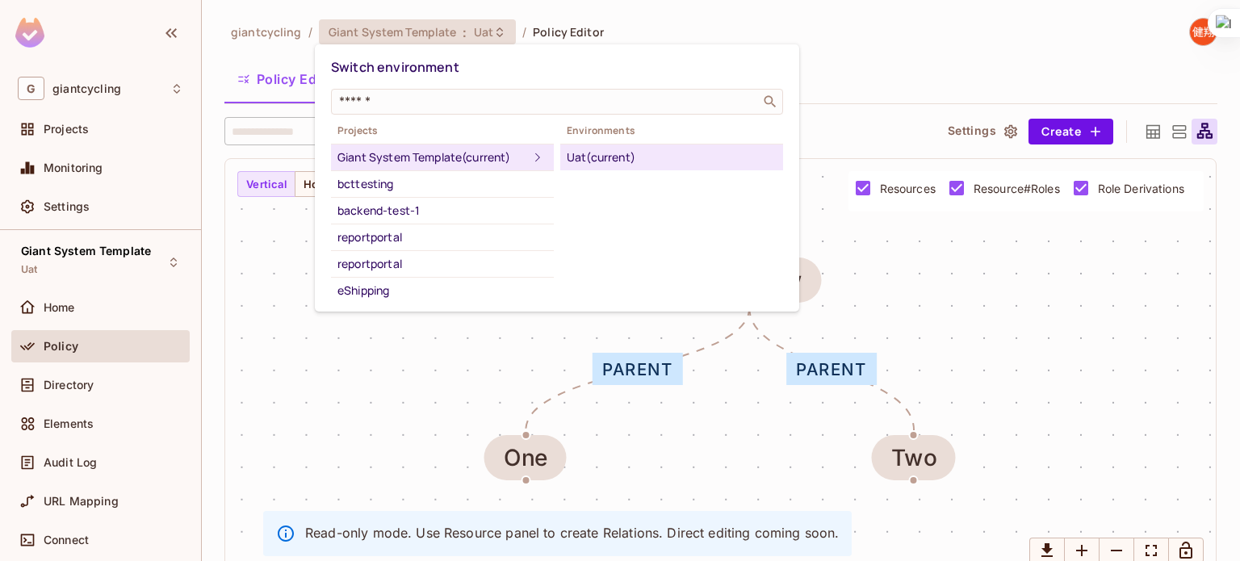
click at [840, 27] on div at bounding box center [620, 280] width 1240 height 561
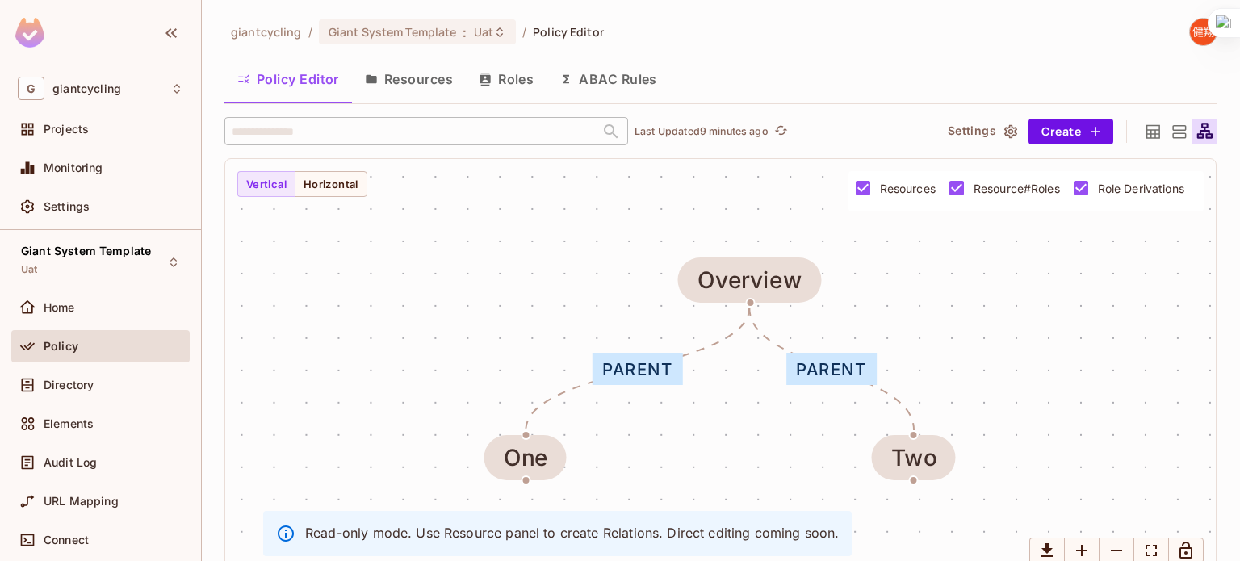
click at [1197, 124] on icon at bounding box center [1204, 130] width 15 height 15
click at [1146, 136] on icon at bounding box center [1153, 132] width 20 height 20
